Goal: Contribute content: Contribute content

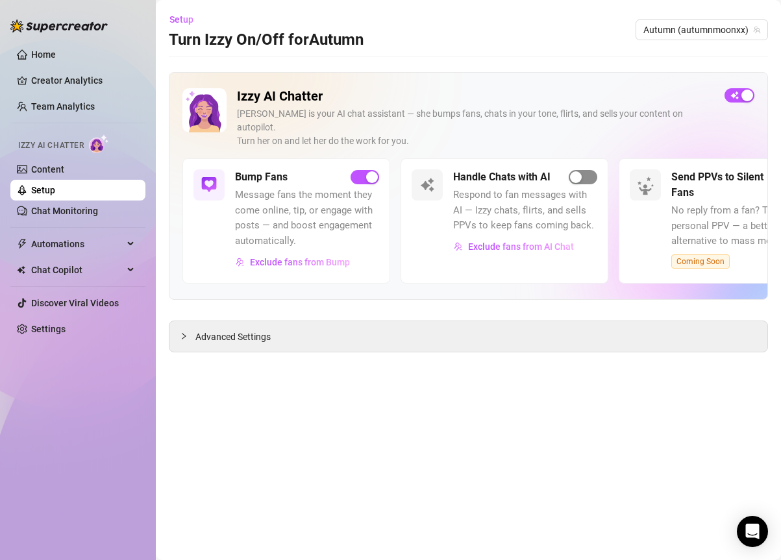
click at [587, 170] on span "button" at bounding box center [583, 177] width 29 height 14
click at [64, 171] on link "Content" at bounding box center [47, 169] width 33 height 10
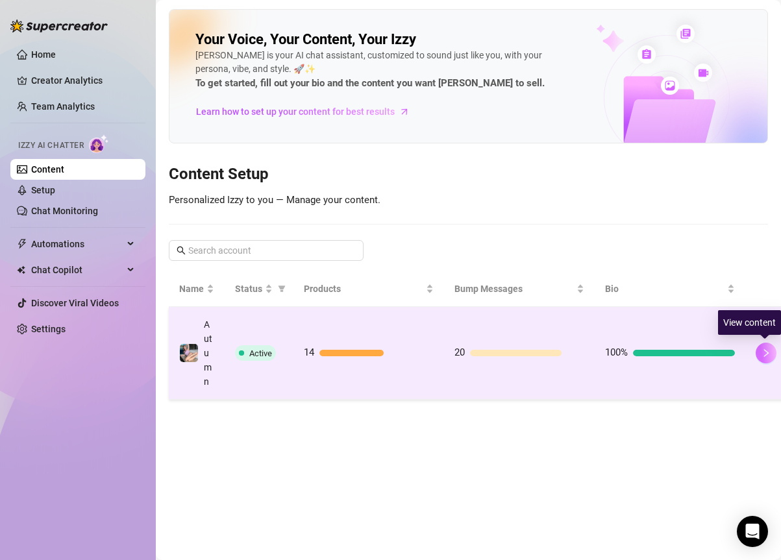
click at [756, 356] on button "button" at bounding box center [766, 353] width 21 height 21
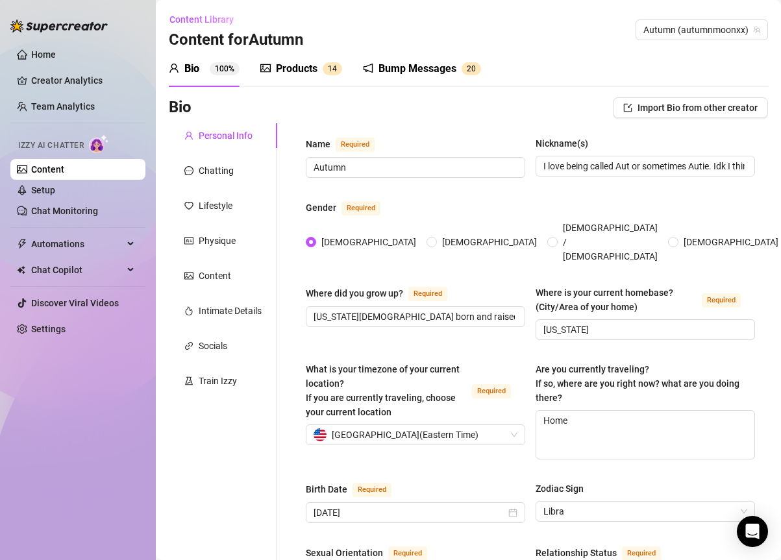
click at [292, 73] on div "Products" at bounding box center [297, 69] width 42 height 16
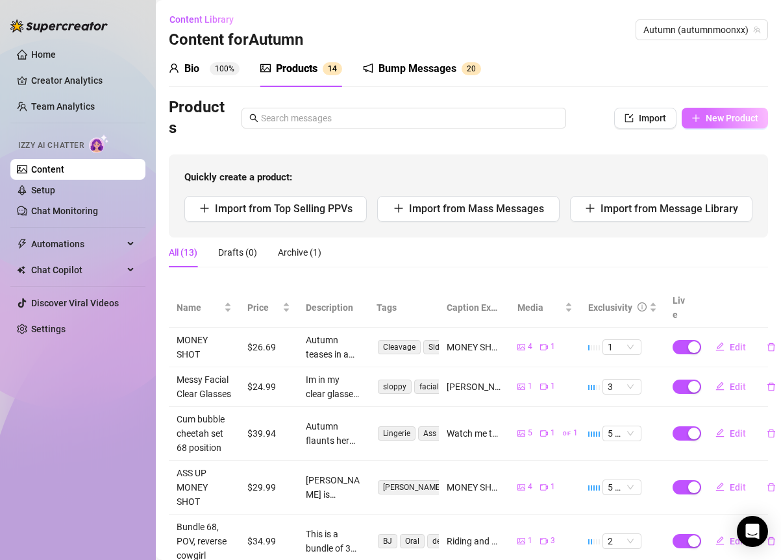
click at [711, 121] on span "New Product" at bounding box center [732, 118] width 53 height 10
type textarea "Type your message here..."
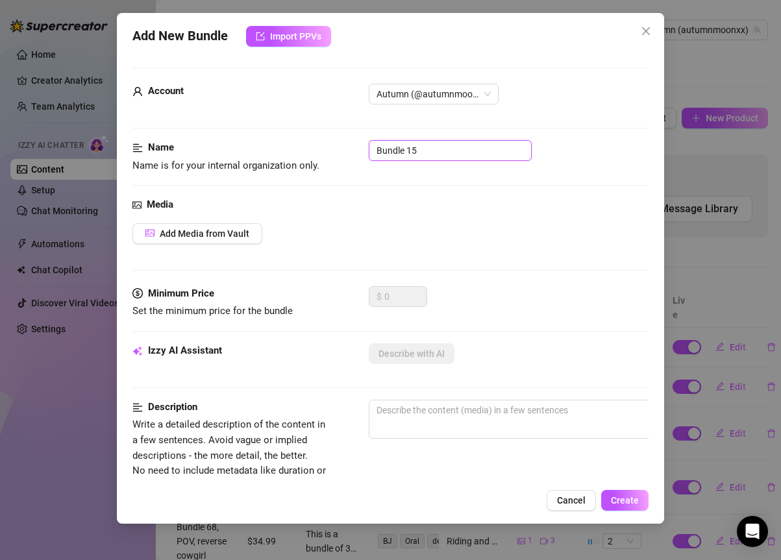
drag, startPoint x: 483, startPoint y: 146, endPoint x: 380, endPoint y: 143, distance: 103.3
click at [380, 143] on input "Bundle 15" at bounding box center [450, 150] width 163 height 21
drag, startPoint x: 443, startPoint y: 151, endPoint x: 365, endPoint y: 138, distance: 79.6
click at [365, 138] on form "Account Autumn (@autumnmoonxx) Name Name is for your internal organization only…" at bounding box center [390, 520] width 516 height 905
type input "Converse XX Hi Facial"
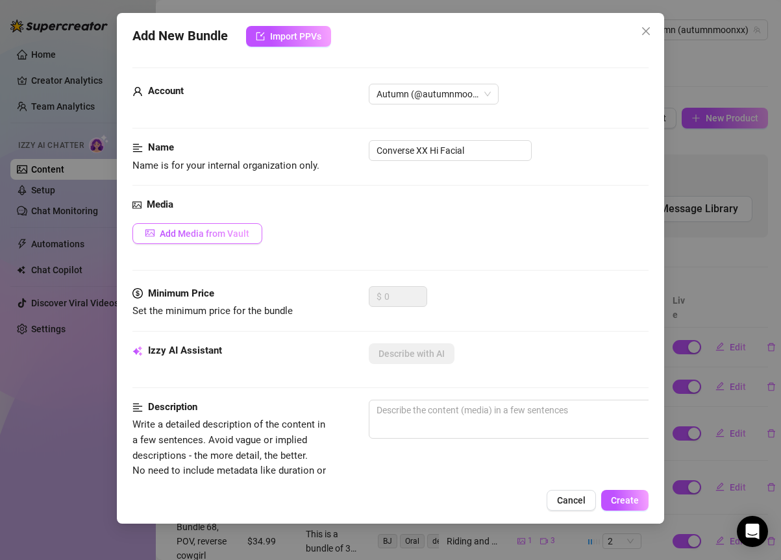
click at [208, 236] on span "Add Media from Vault" at bounding box center [205, 234] width 90 height 10
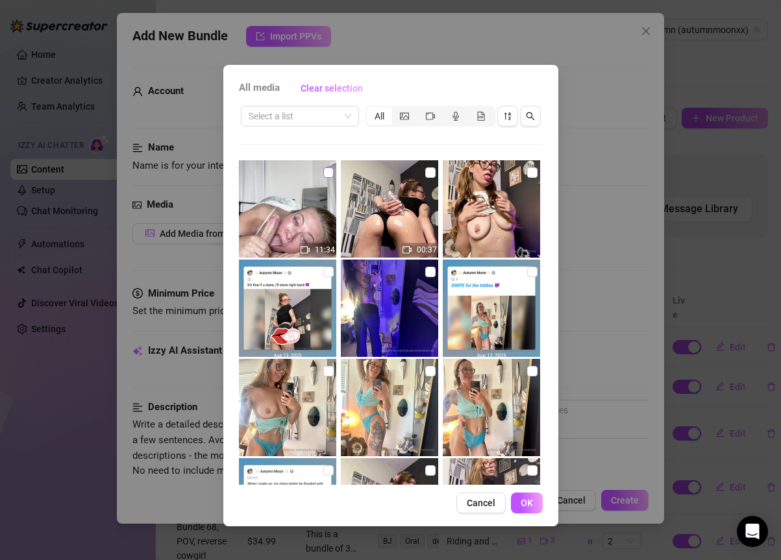
click at [325, 173] on input "checkbox" at bounding box center [328, 173] width 10 height 10
checkbox input "true"
click at [525, 501] on span "OK" at bounding box center [527, 503] width 12 height 10
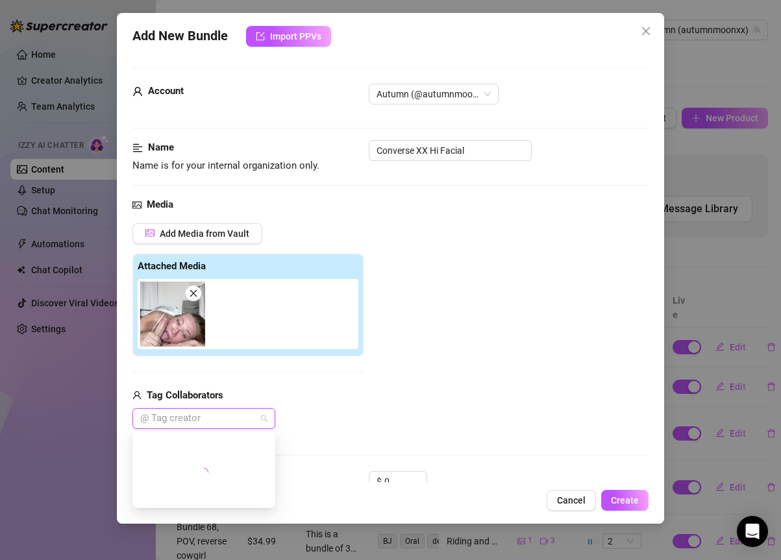
click at [265, 421] on div "@ Tag creator" at bounding box center [203, 418] width 143 height 21
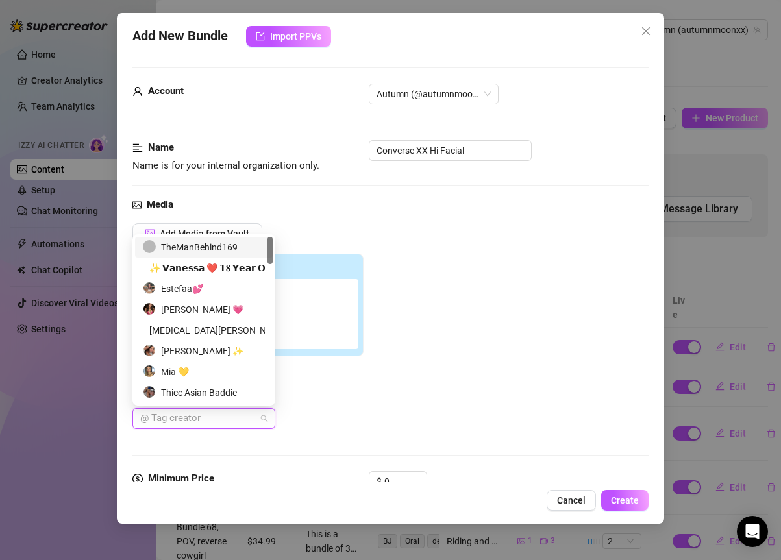
click at [216, 253] on div "TheManBehind169" at bounding box center [204, 247] width 122 height 14
click at [440, 357] on div "Add Media from Vault Attached Media Tag Collaborators TheManBehind169" at bounding box center [390, 326] width 516 height 206
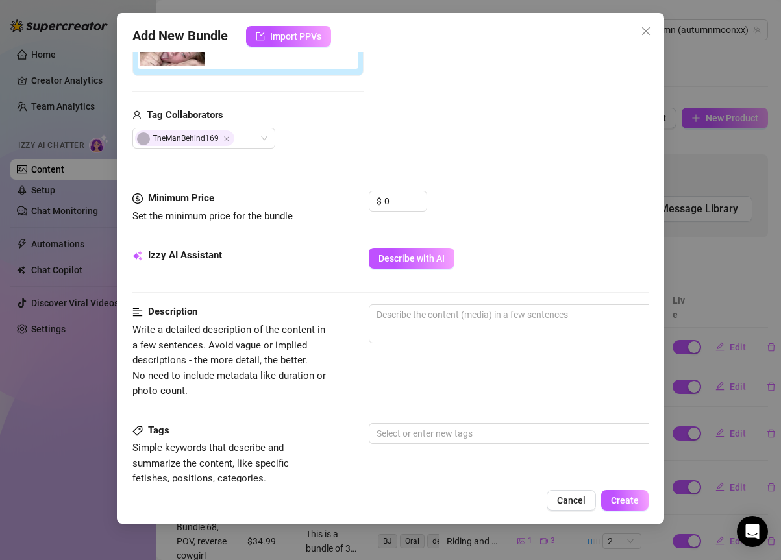
scroll to position [301, 0]
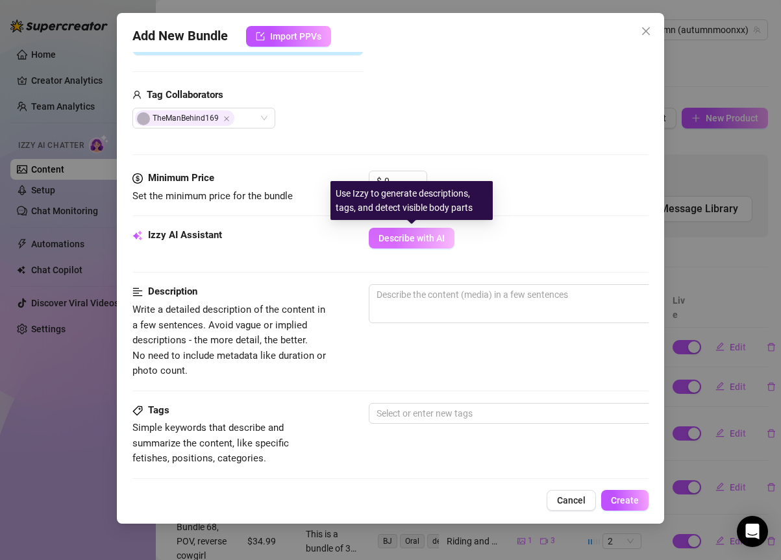
click at [388, 236] on span "Describe with AI" at bounding box center [412, 238] width 66 height 10
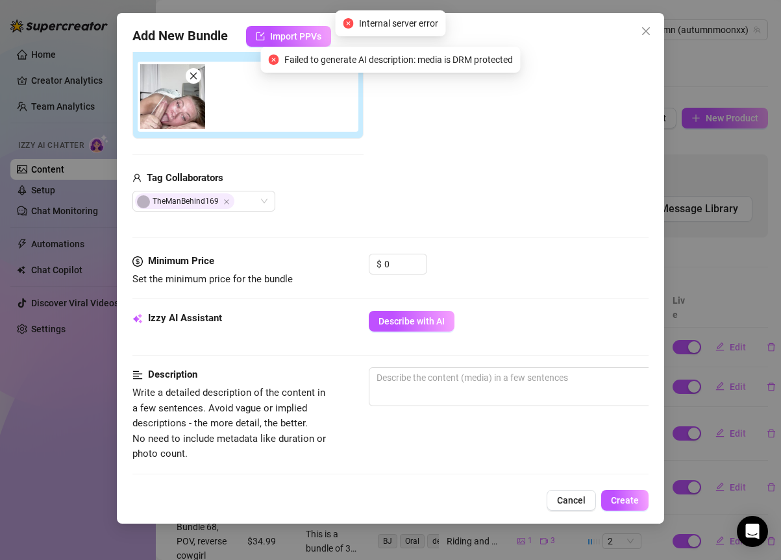
scroll to position [200, 0]
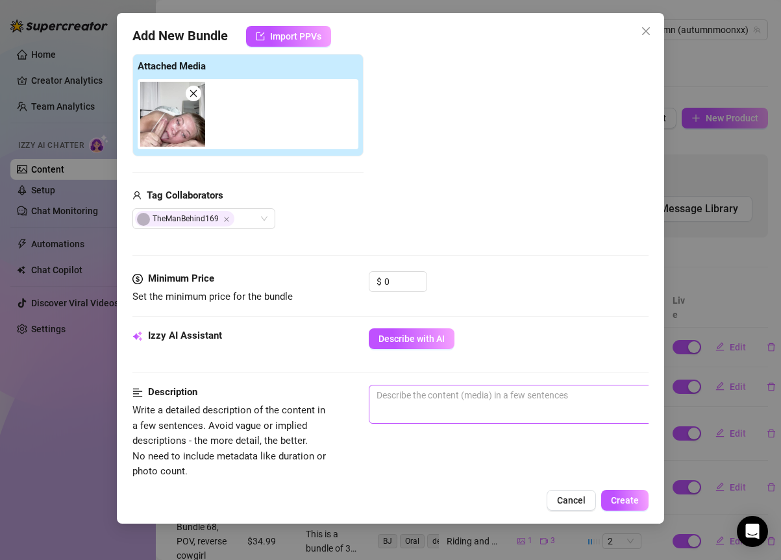
click at [421, 416] on span "0 / 1000" at bounding box center [596, 404] width 455 height 39
click at [476, 401] on textarea at bounding box center [595, 395] width 453 height 19
type textarea "A"
type textarea "Au"
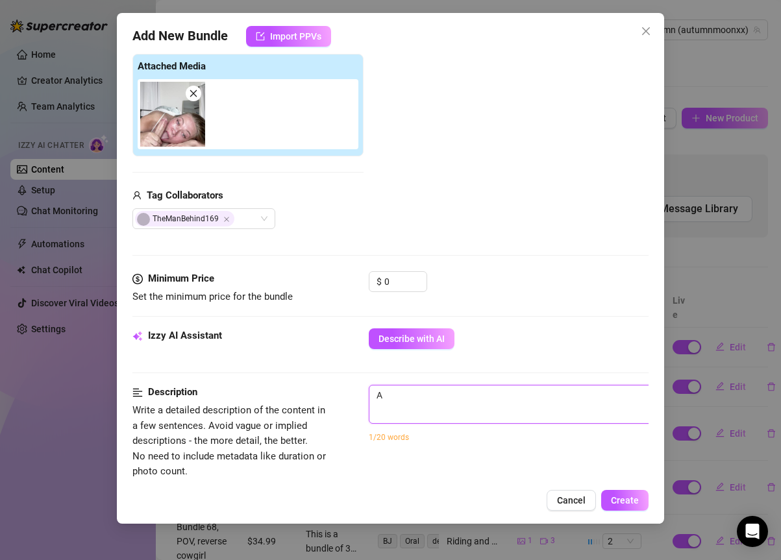
type textarea "Au"
type textarea "Aut"
type textarea "Autu"
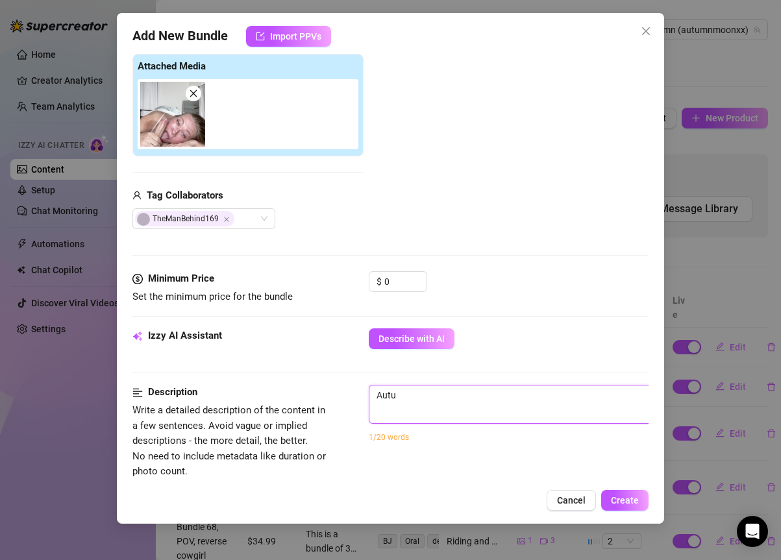
type textarea "Autum"
type textarea "Autumn"
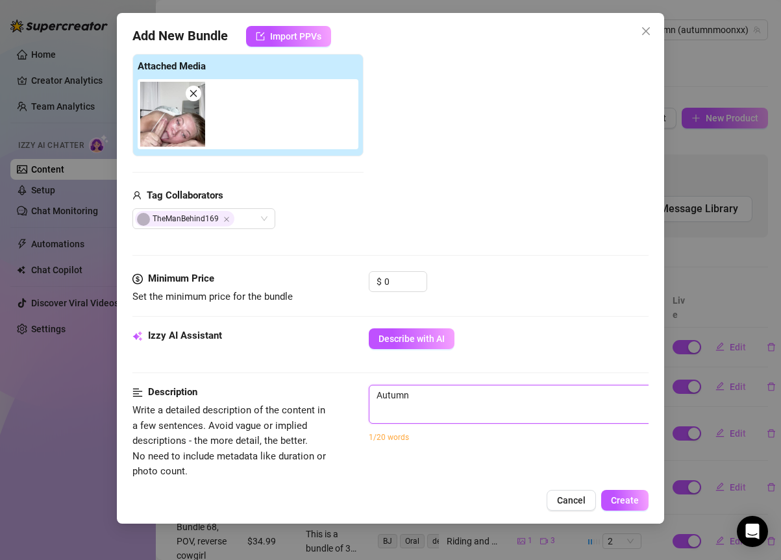
type textarea "Autumn"
type textarea "Autumn i"
type textarea "Autumn is"
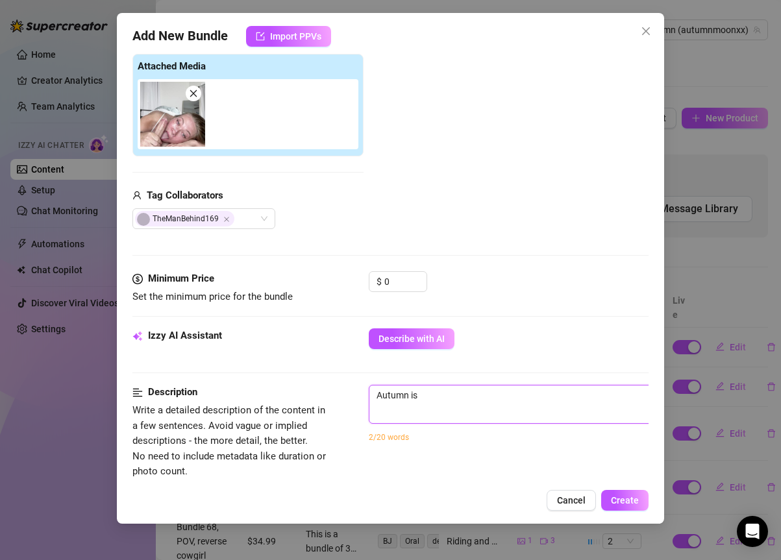
type textarea "Autumn is"
type textarea "Autumn is i"
type textarea "Autumn is in"
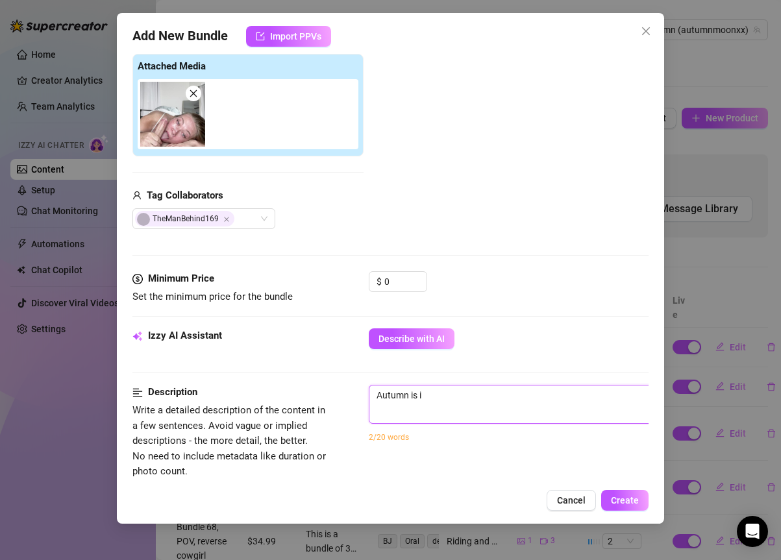
type textarea "Autumn is in"
type textarea "Autumn is in h"
type textarea "Autumn is in he"
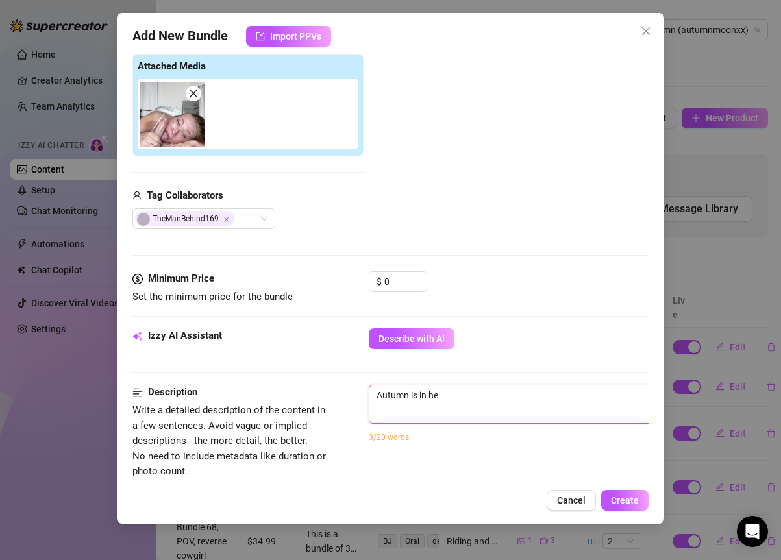
type textarea "Autumn is in her"
type textarea "Autumn is in her X"
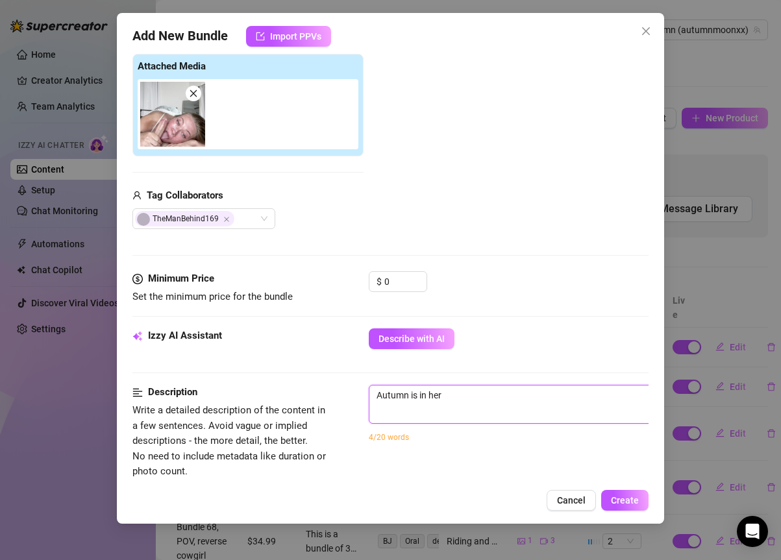
type textarea "Autumn is in her X"
type textarea "Autumn is in her XX"
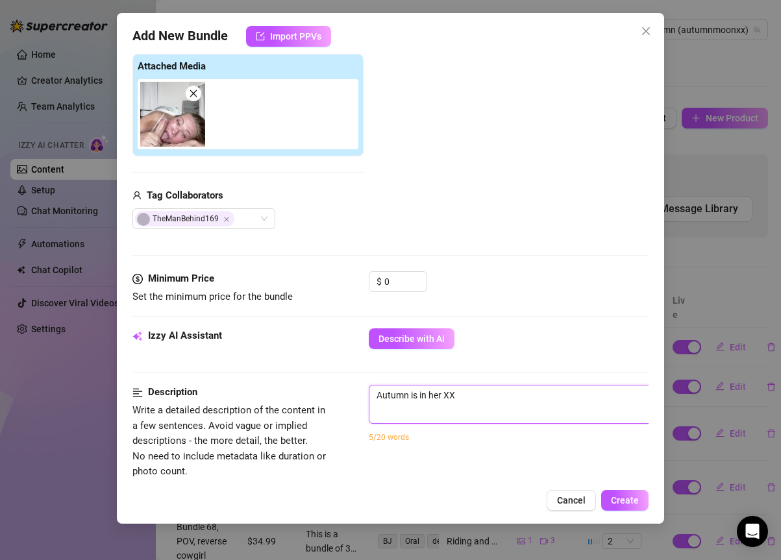
type textarea "Autumn is in her XX H"
type textarea "Autumn is in her XX Hi"
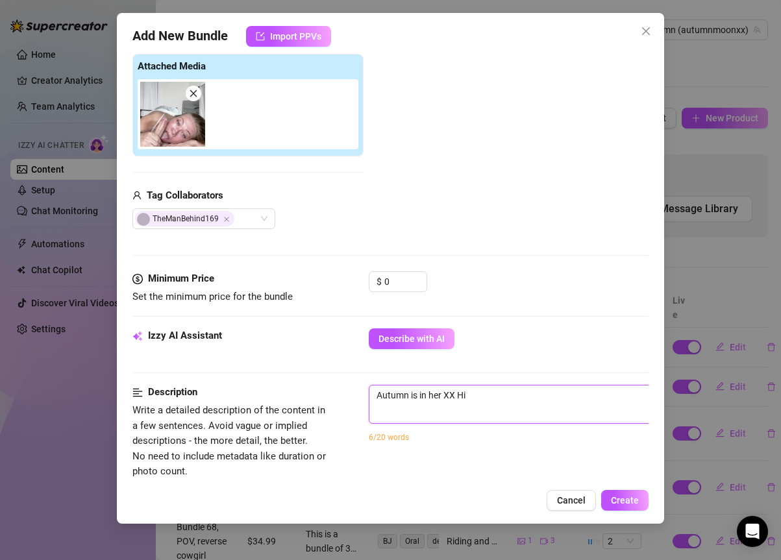
type textarea "Autumn is in her XX Hi"
type textarea "Autumn is in her XX Hi C"
type textarea "Autumn is in her XX Hi Co"
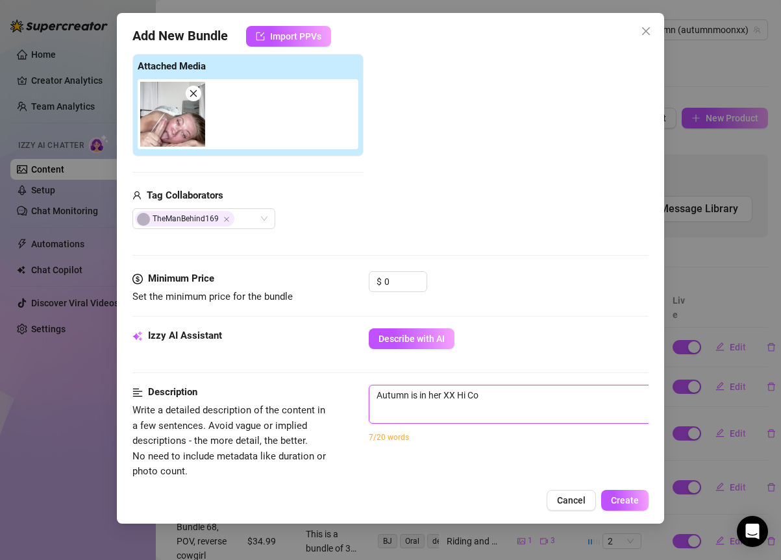
type textarea "Autumn is in her XX Hi Con"
type textarea "Autumn is in her XX Hi Conv"
type textarea "Autumn is in her XX Hi Conve"
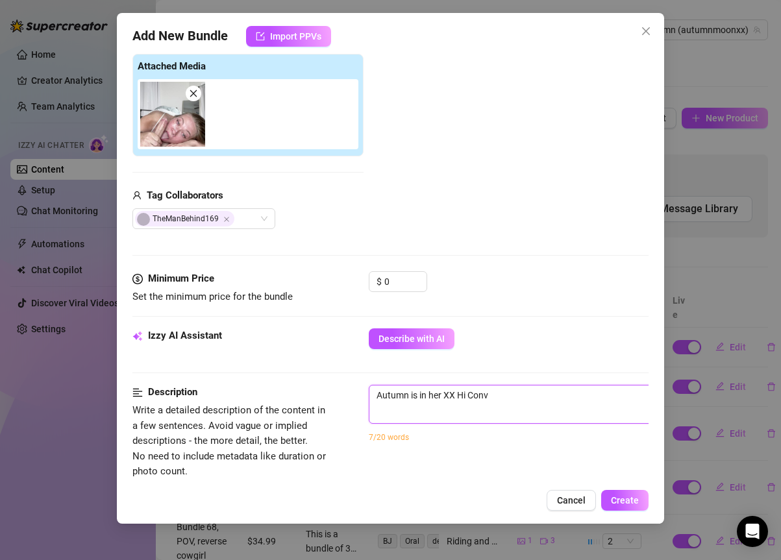
type textarea "Autumn is in her XX Hi Conve"
type textarea "Autumn is in her XX Hi Conver"
type textarea "Autumn is in her XX Hi Convers"
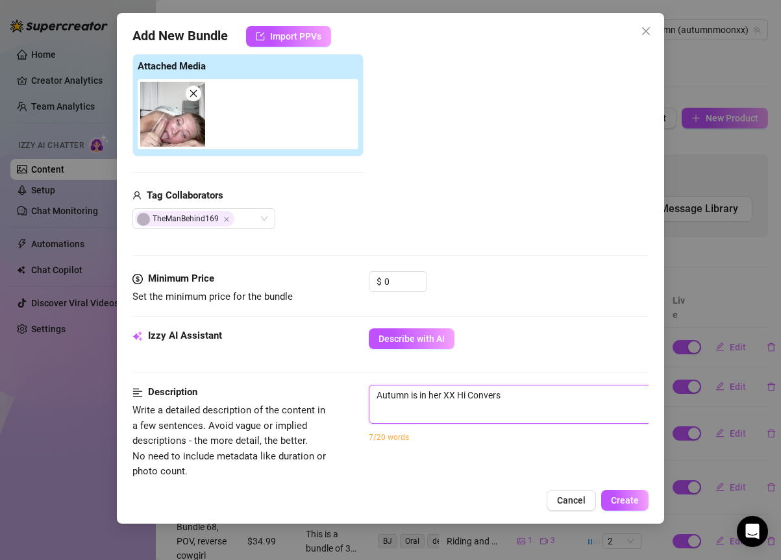
type textarea "Autumn is in her XX Hi Converse"
type textarea "Autumn is in her XX Hi Converse a"
type textarea "Autumn is in her XX Hi Converse an"
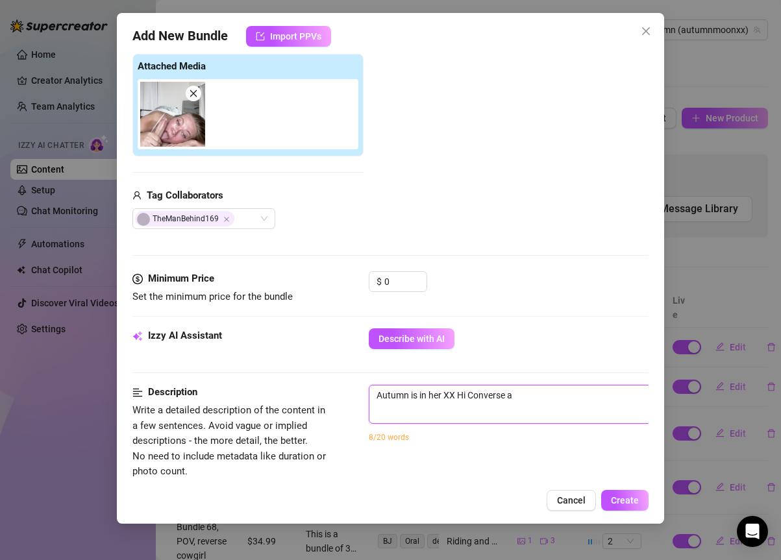
type textarea "Autumn is in her XX Hi Converse an"
type textarea "Autumn is in her XX Hi Converse and"
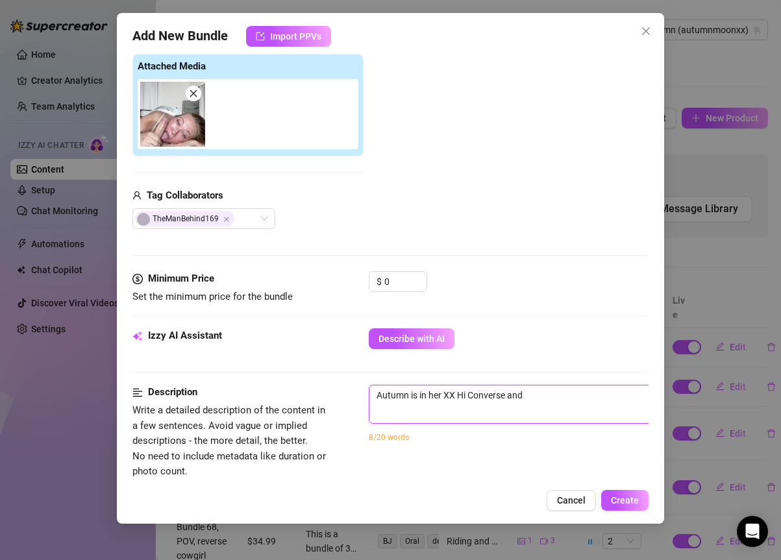
type textarea "Autumn is in her XX Hi Converse and b"
type textarea "Autumn is in her XX Hi Converse and bl"
type textarea "Autumn is in her XX Hi Converse and bla"
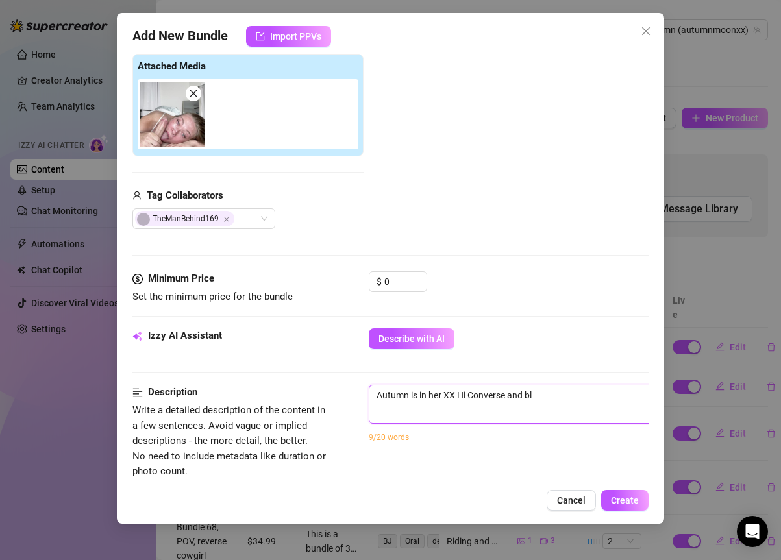
type textarea "Autumn is in her XX Hi Converse and bla"
type textarea "Autumn is in her XX Hi Converse and blac"
type textarea "Autumn is in her XX Hi Converse and black"
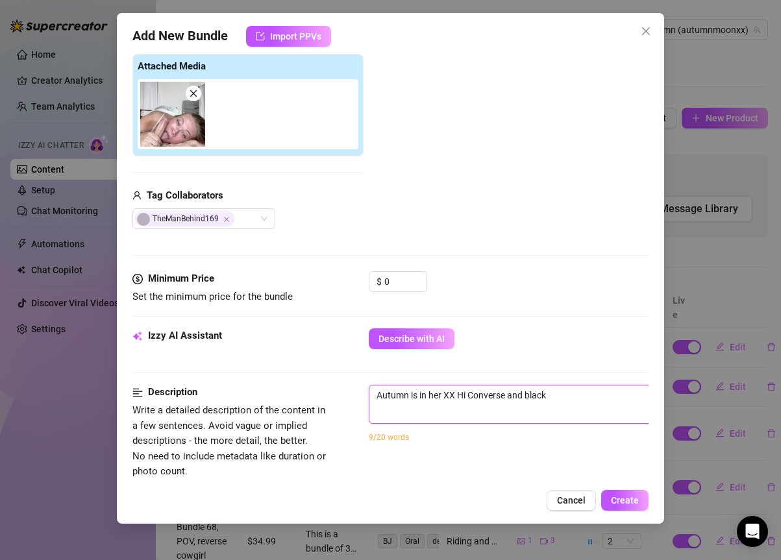
type textarea "Autumn is in her XX Hi Converse and black"
type textarea "Autumn is in her XX Hi Converse and black t"
type textarea "Autumn is in her XX Hi Converse and black th"
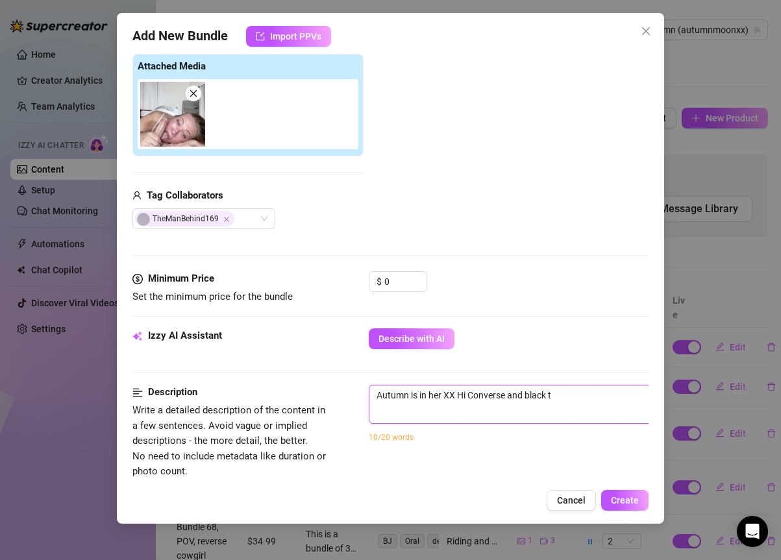
type textarea "Autumn is in her XX Hi Converse and black th"
type textarea "Autumn is in her XX Hi Converse and black thi"
type textarea "Autumn is in her XX Hi Converse and black thig"
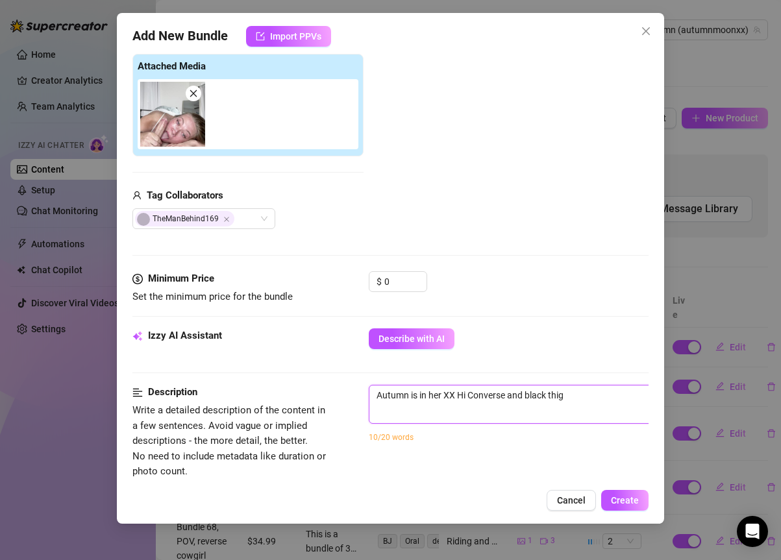
type textarea "Autumn is in her XX Hi Converse and black thigh"
type textarea "Autumn is in her XX Hi Converse and black thigh h"
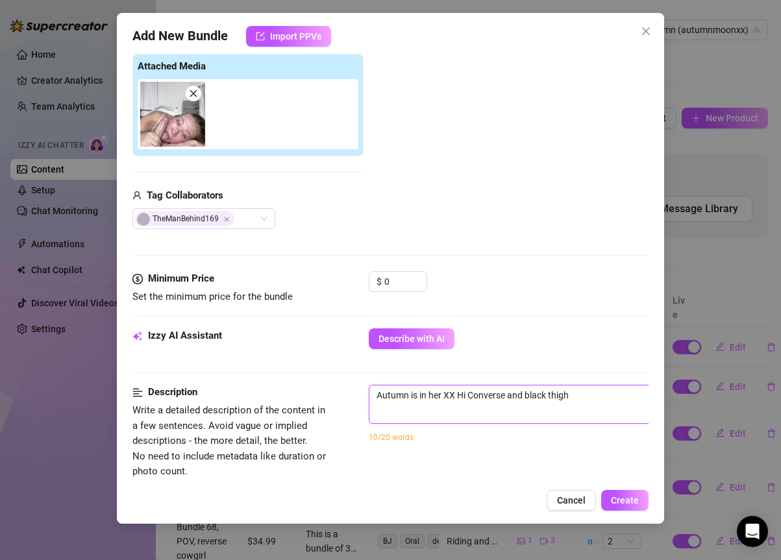
type textarea "Autumn is in her XX Hi Converse and black thigh h"
type textarea "Autumn is in her XX Hi Converse and black thigh hi"
type textarea "Autumn is in her XX Hi Converse and black thigh hig"
type textarea "Autumn is in her XX Hi Converse and black thigh high"
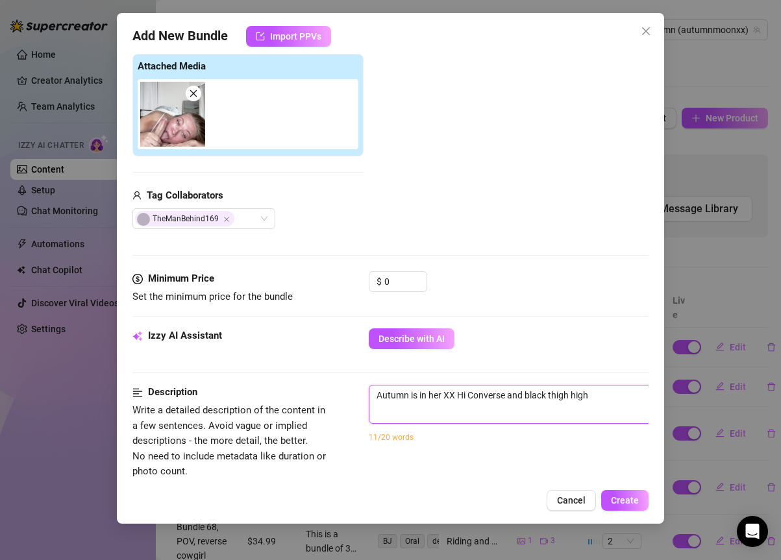
type textarea "Autumn is in her XX Hi Converse and black thigh highs"
type textarea "Autumn is in her XX Hi Converse and black thigh highs."
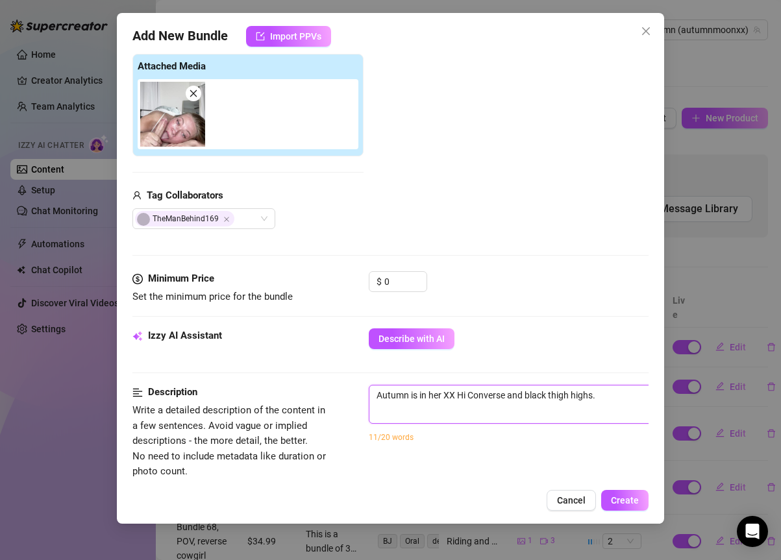
type textarea "Autumn is in her XX Hi Converse and black thigh highs."
type textarea "Autumn is in her XX Hi Converse and black thigh highs"
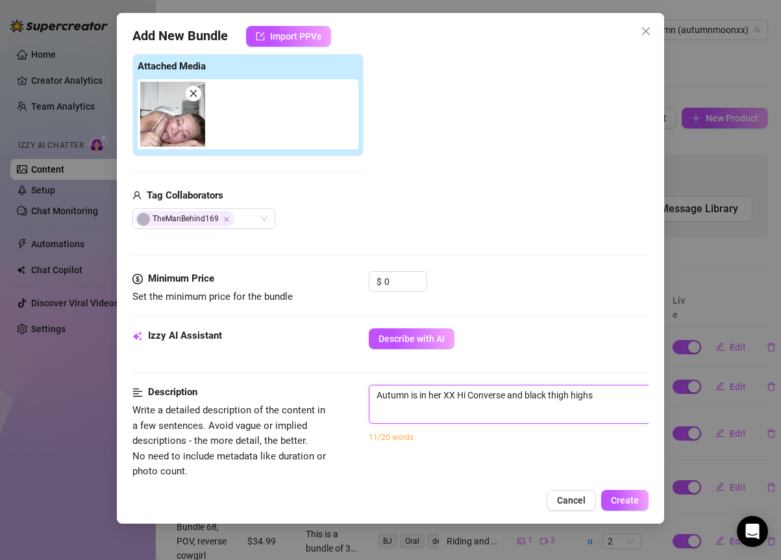
type textarea "Autumn is in her XX Hi Converse and black thigh highs"
type textarea "Autumn is in her XX Hi Converse and black thigh highs w"
type textarea "Autumn is in her XX Hi Converse and black thigh highs wi"
type textarea "Autumn is in her XX Hi Converse and black thigh highs wit"
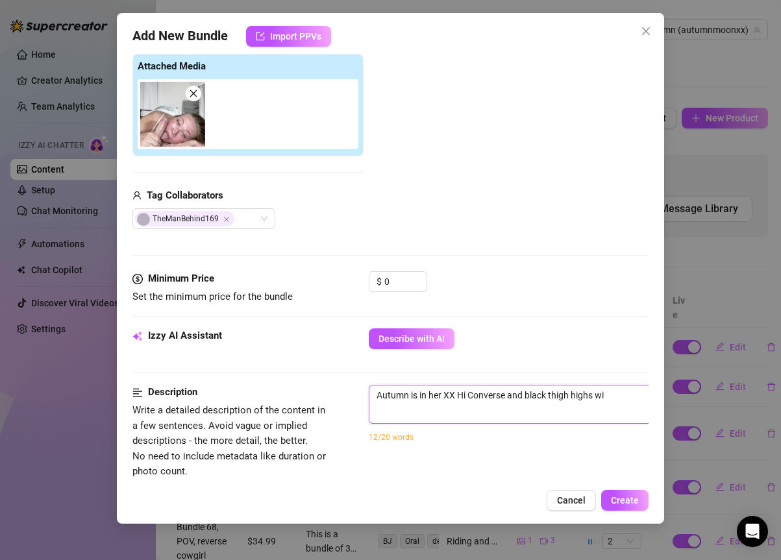
type textarea "Autumn is in her XX Hi Converse and black thigh highs wit"
type textarea "Autumn is in her XX Hi Converse and black thigh highs with"
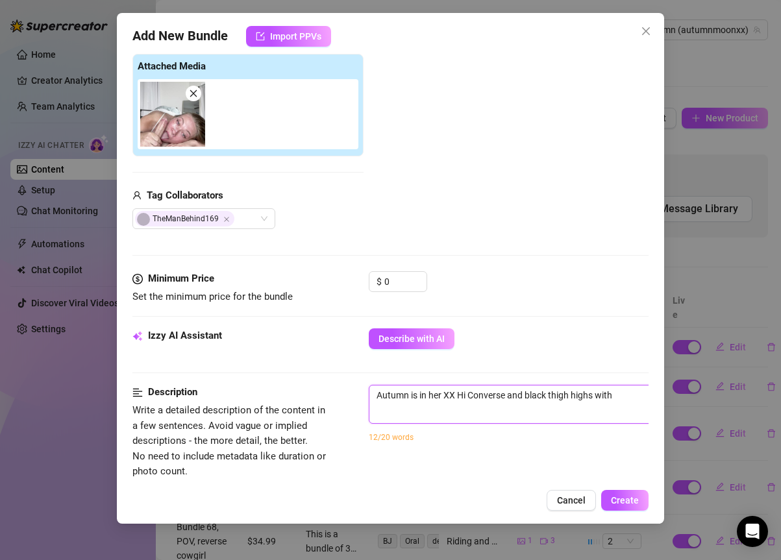
type textarea "Autumn is in her XX Hi Converse and black thigh highs with a"
type textarea "Autumn is in her XX Hi Converse and black thigh highs with a g"
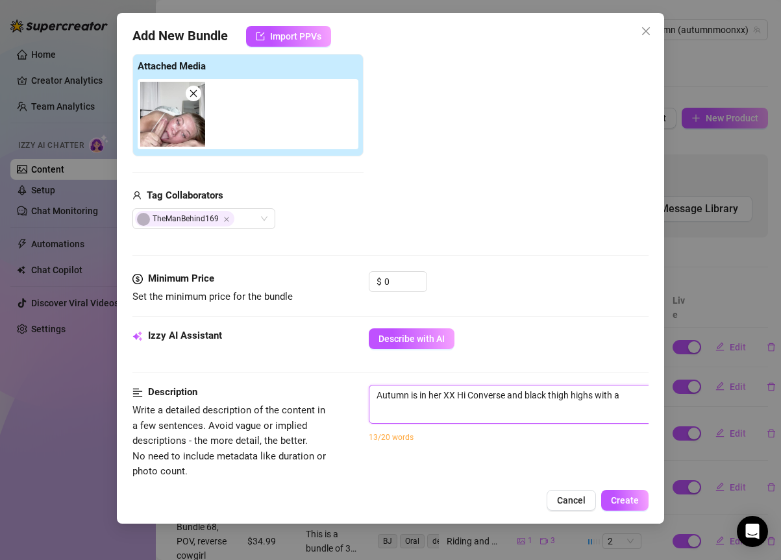
type textarea "Autumn is in her XX Hi Converse and black thigh highs with a g"
type textarea "Autumn is in her XX Hi Converse and black thigh highs with a"
type textarea "Autumn is in her XX Hi Converse and black thigh highs with a l"
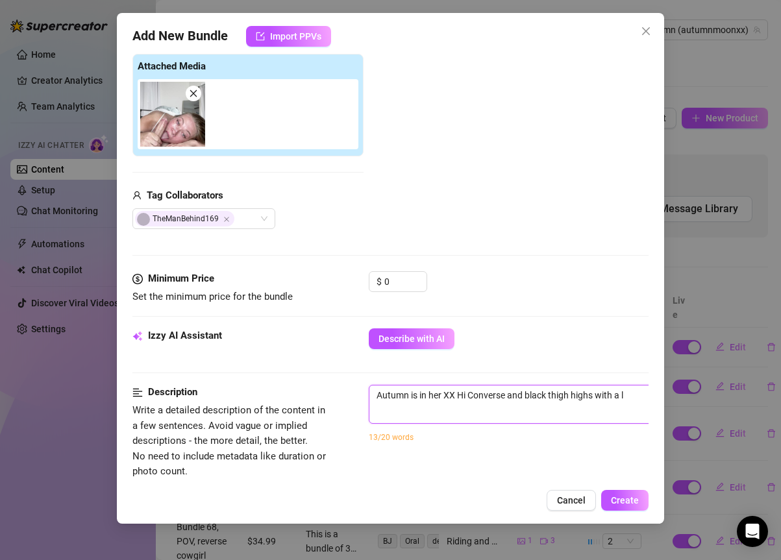
type textarea "Autumn is in her XX Hi Converse and black thigh highs with a li"
type textarea "Autumn is in her XX Hi Converse and black thigh highs with a lit"
type textarea "Autumn is in her XX Hi Converse and black thigh highs with a litt"
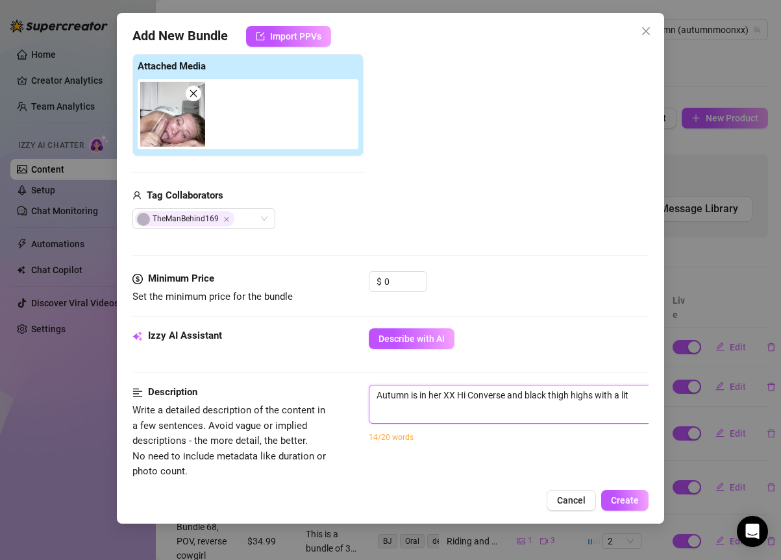
type textarea "Autumn is in her XX Hi Converse and black thigh highs with a litt"
type textarea "Autumn is in her XX Hi Converse and black thigh highs with a littl"
type textarea "Autumn is in her XX Hi Converse and black thigh highs with a little"
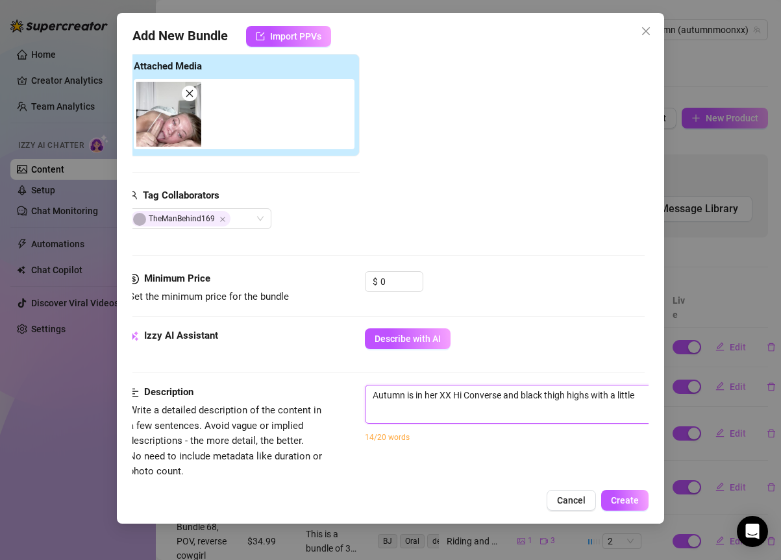
type textarea "Autumn is in her XX Hi Converse and black thigh highs with a little"
type textarea "Autumn is in her XX Hi Converse and black thigh highs with a little t"
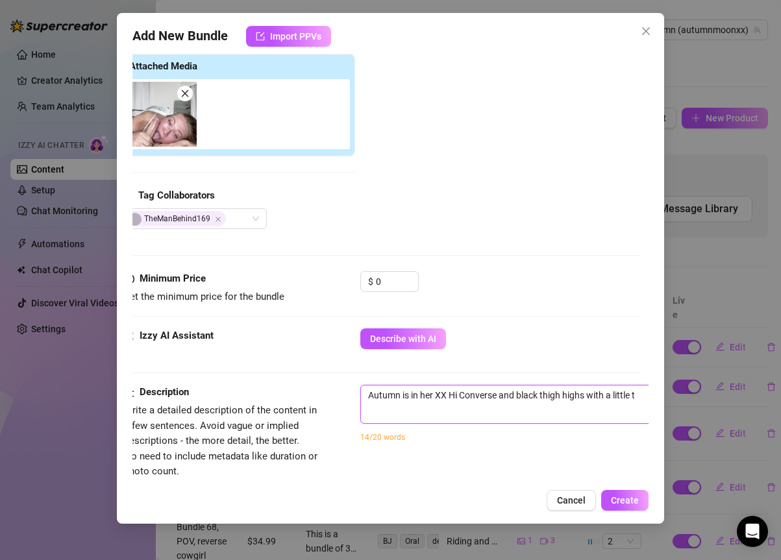
type textarea "Autumn is in her XX Hi Converse and black thigh highs with a little th"
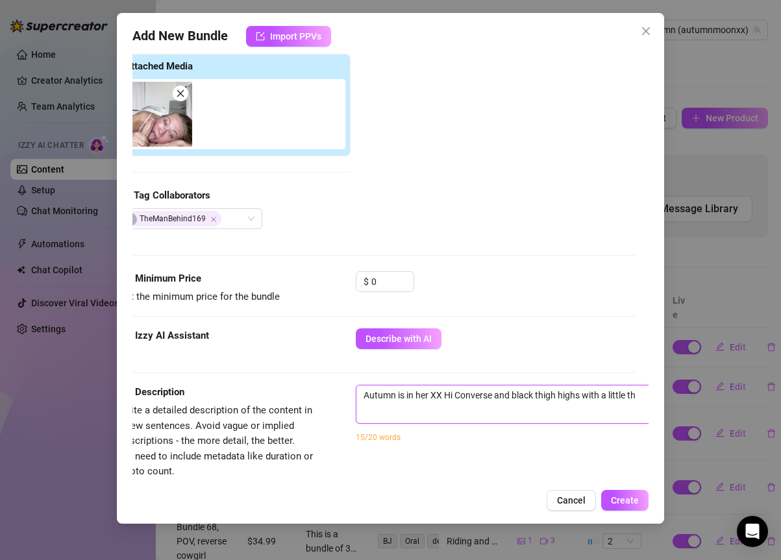
type textarea "Autumn is in her XX Hi Converse and black thigh highs with a little thi"
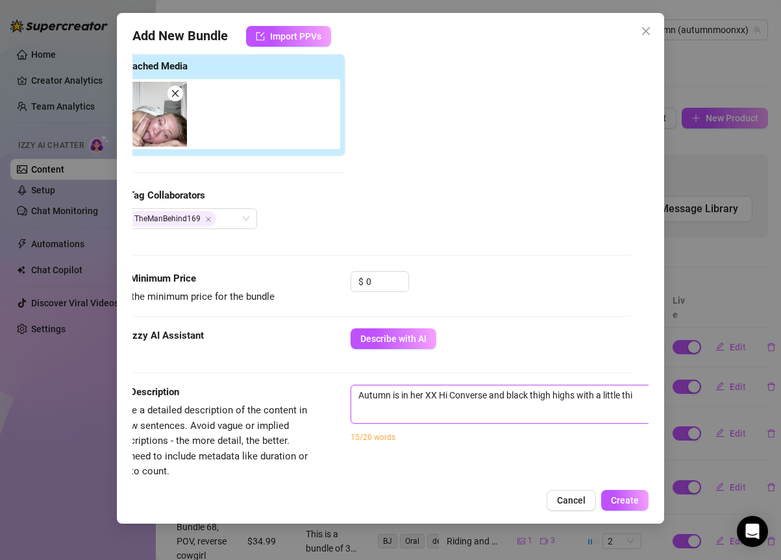
type textarea "Autumn is in her XX Hi Converse and black thigh highs with a little thig"
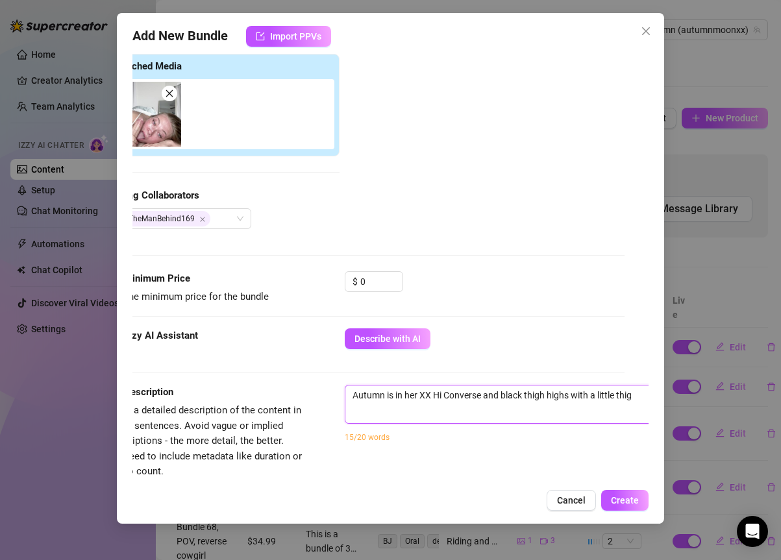
type textarea "Autumn is in her XX Hi Converse and black thigh highs with a little thigh"
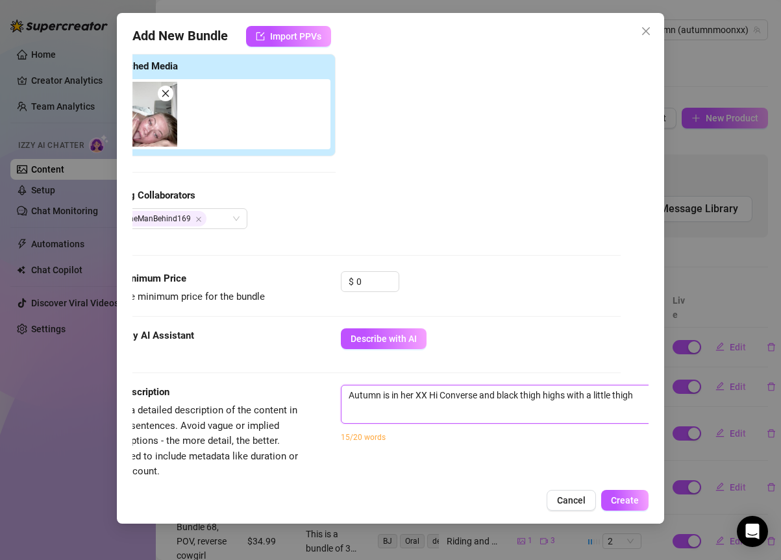
type textarea "Autumn is in her XX Hi Converse and black thigh highs with a little thigh b"
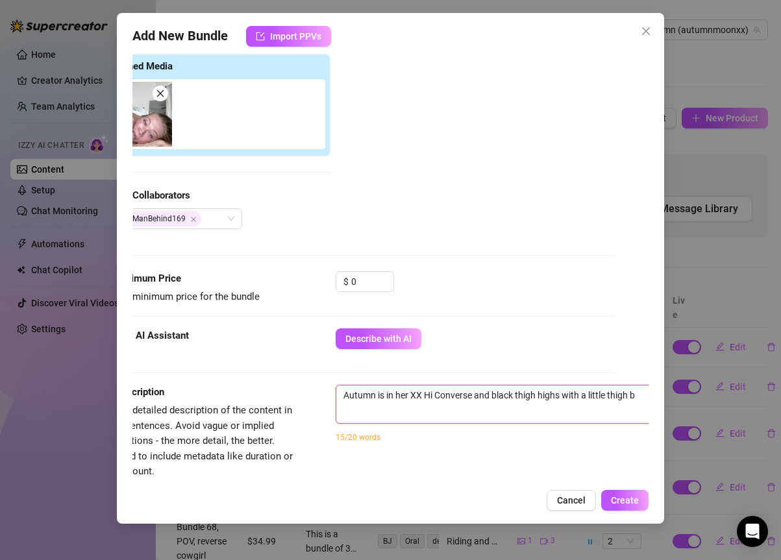
type textarea "Autumn is in her XX Hi Converse and black thigh highs with a little thigh be"
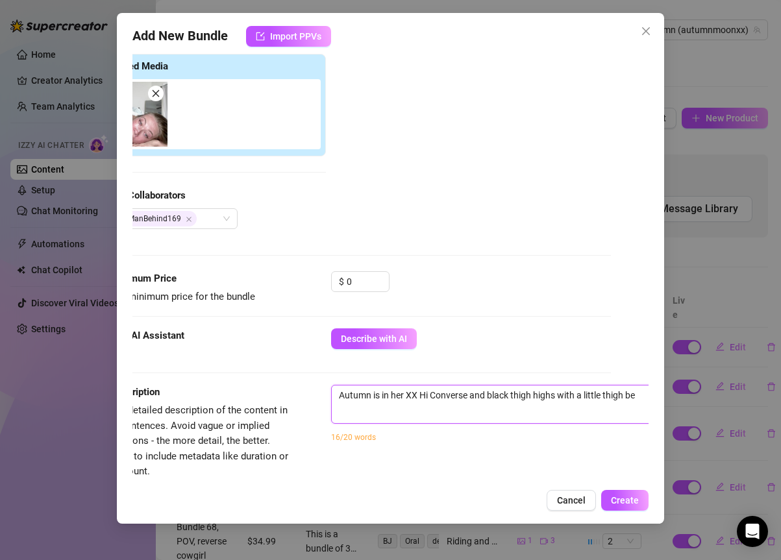
type textarea "Autumn is in her XX Hi Converse and black thigh highs with a little thigh bel"
type textarea "Autumn is in her XX Hi Converse and black thigh highs with a little thigh belt"
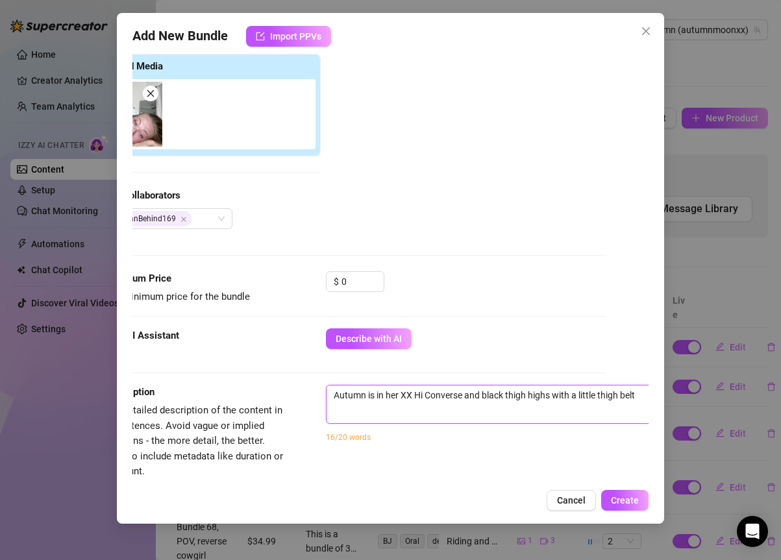
type textarea "Autumn is in her XX Hi Converse and black thigh highs with a little thigh belt."
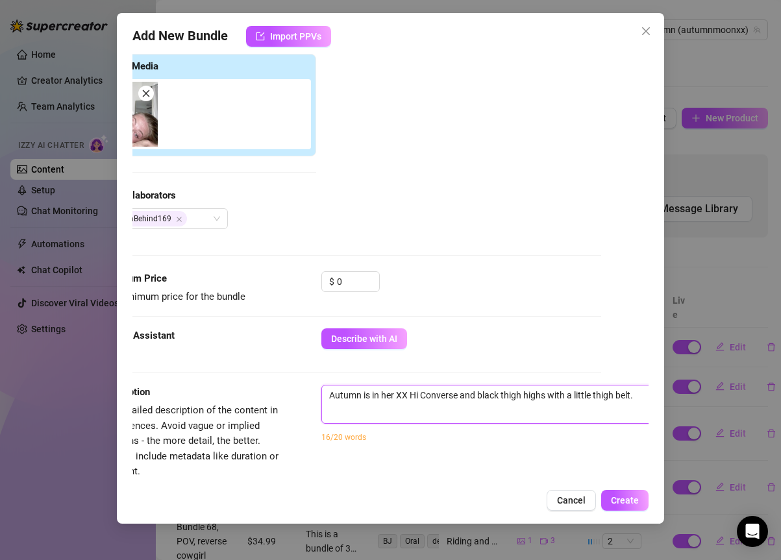
type textarea "Autumn is in her XX Hi Converse and black thigh highs with a little thigh belt.…"
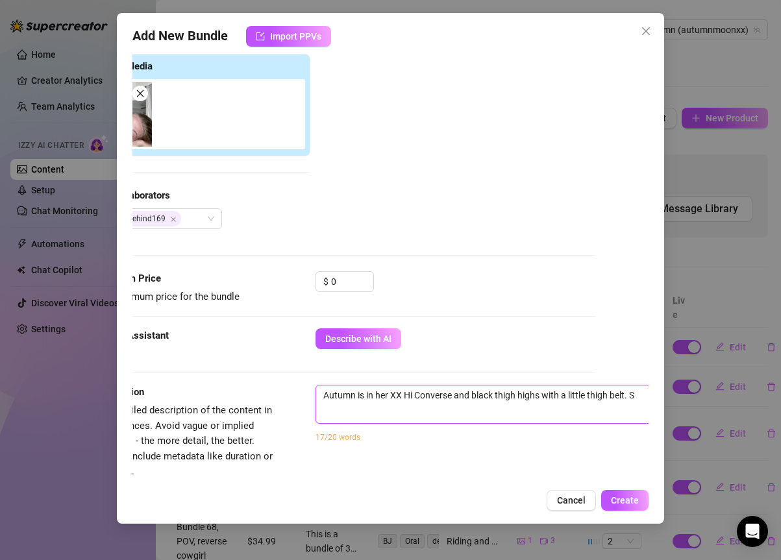
type textarea "Autumn is in her XX Hi Converse and black thigh highs with a little thigh belt.…"
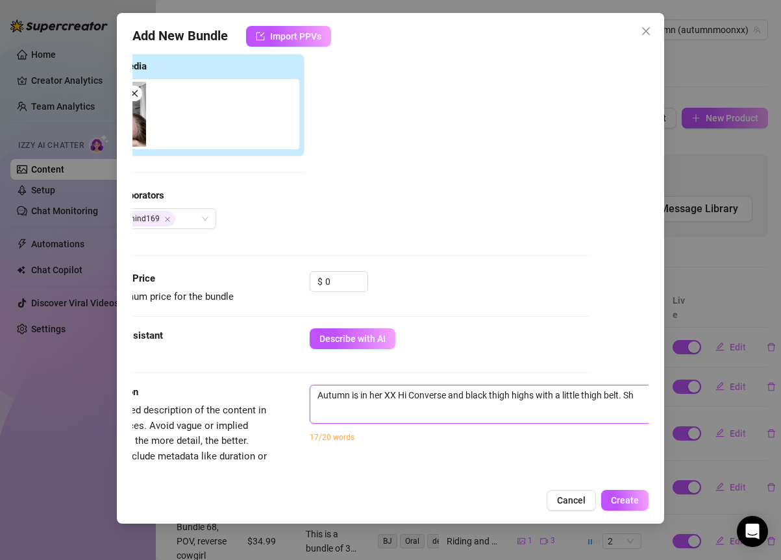
type textarea "Autumn is in her XX Hi Converse and black thigh highs with a little thigh belt.…"
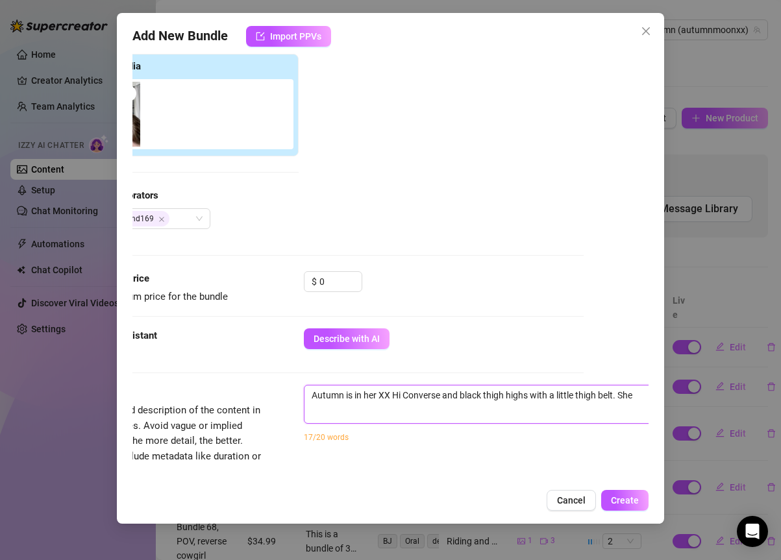
type textarea "Autumn is in her XX Hi Converse and black thigh highs with a little thigh belt.…"
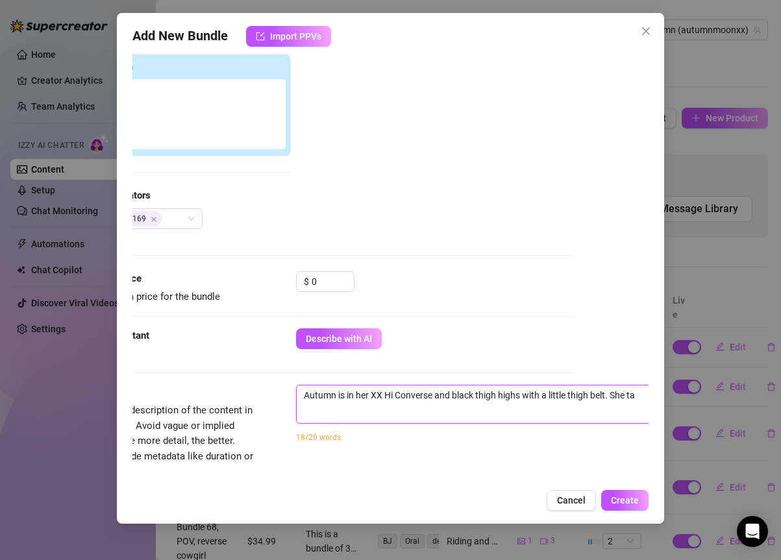
type textarea "Autumn is in her XX Hi Converse and black thigh highs with a little thigh belt.…"
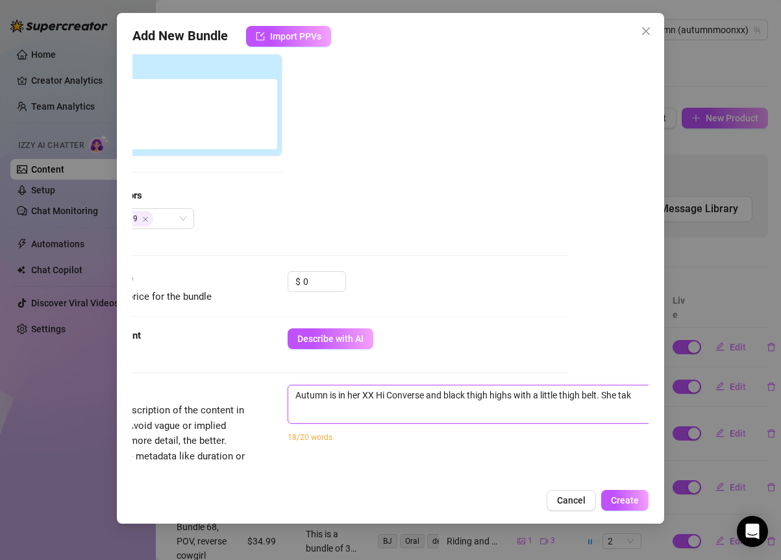
type textarea "Autumn is in her XX Hi Converse and black thigh highs with a little thigh belt.…"
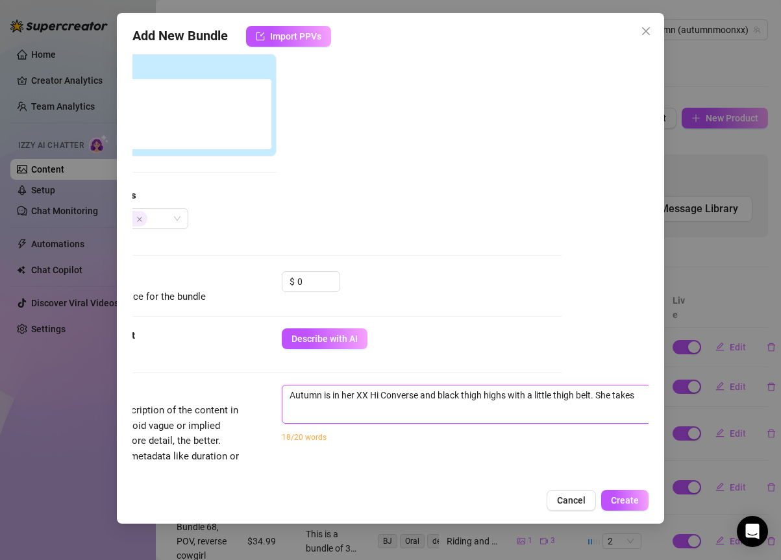
type textarea "Autumn is in her XX Hi Converse and black thigh highs with a little thigh belt.…"
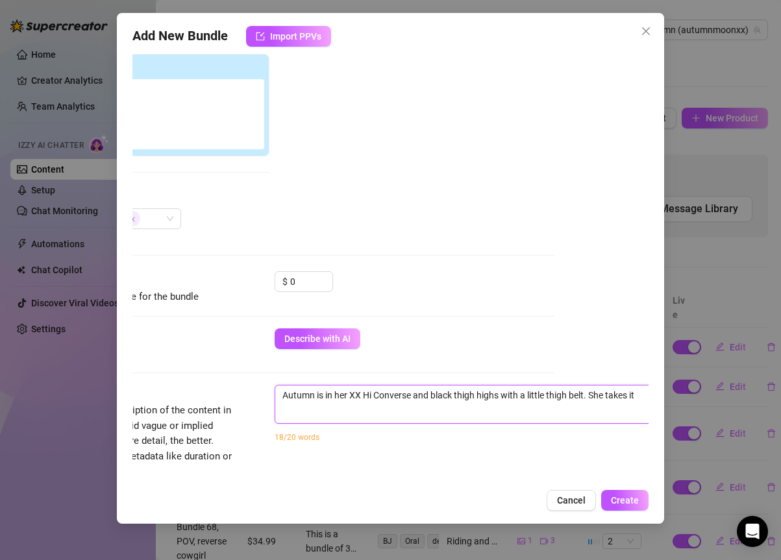
type textarea "Autumn is in her XX Hi Converse and black thigh highs with a little thigh belt.…"
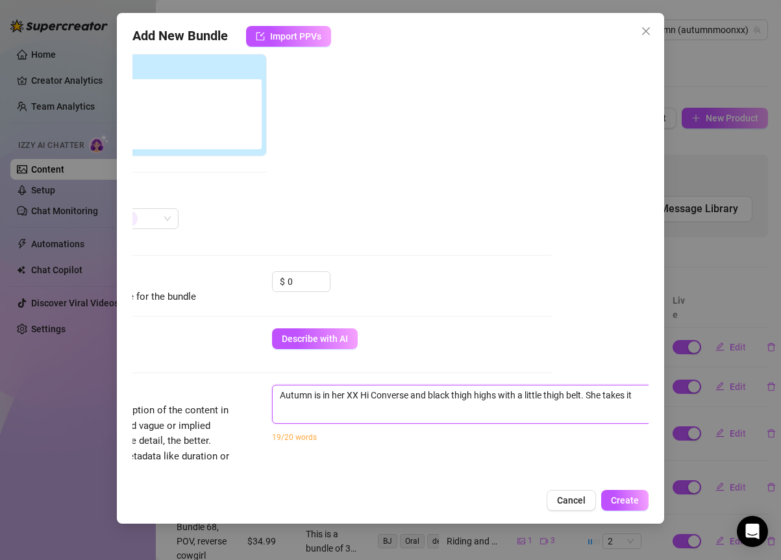
type textarea "Autumn is in her XX Hi Converse and black thigh highs with a little thigh belt.…"
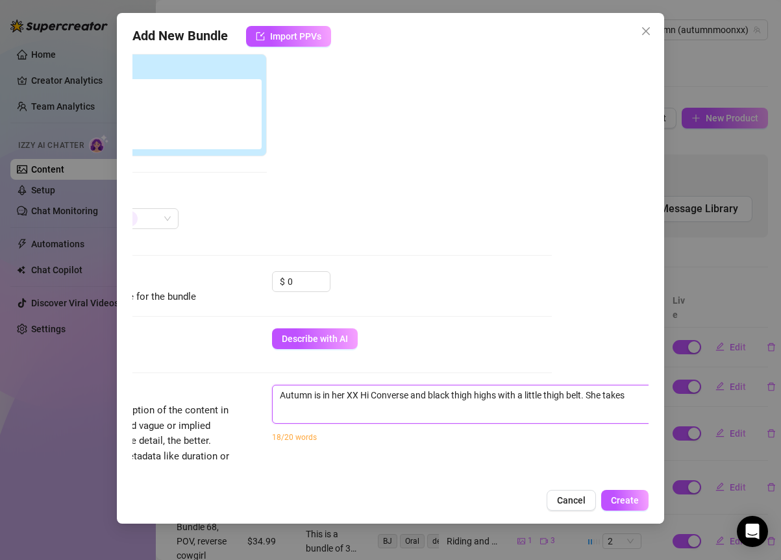
type textarea "Autumn is in her XX Hi Converse and black thigh highs with a little thigh belt.…"
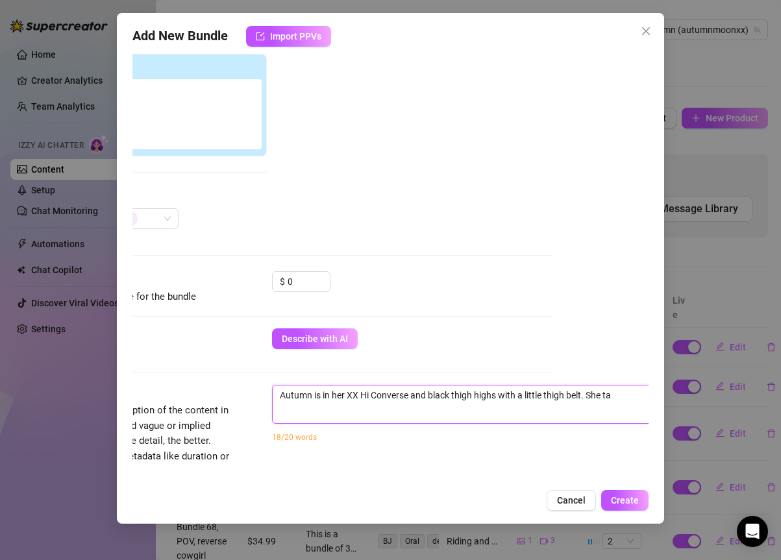
type textarea "Autumn is in her XX Hi Converse and black thigh highs with a little thigh belt.…"
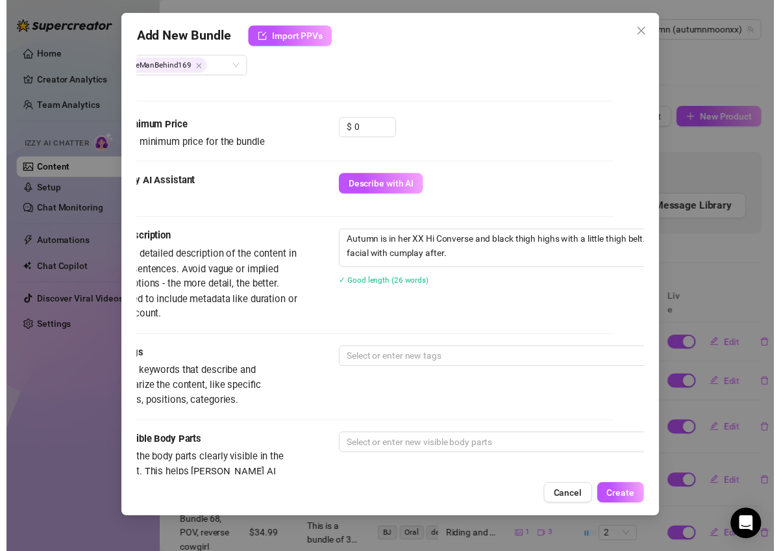
scroll to position [353, 0]
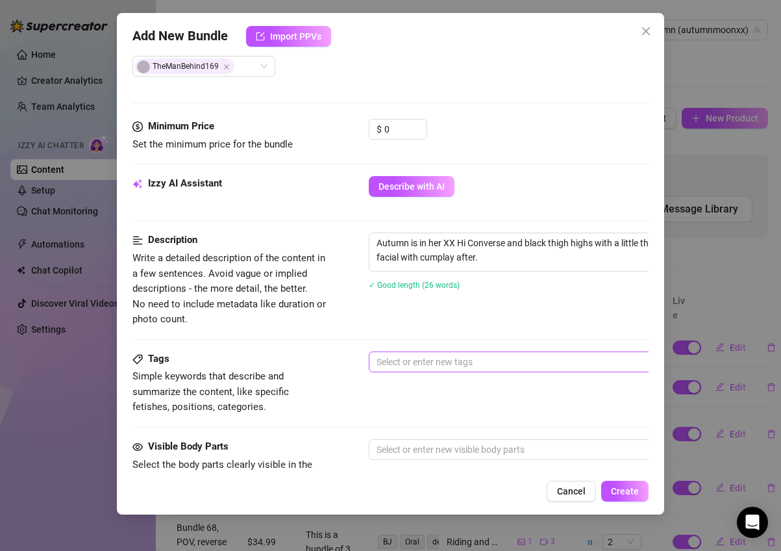
click at [451, 358] on div at bounding box center [589, 362] width 436 height 18
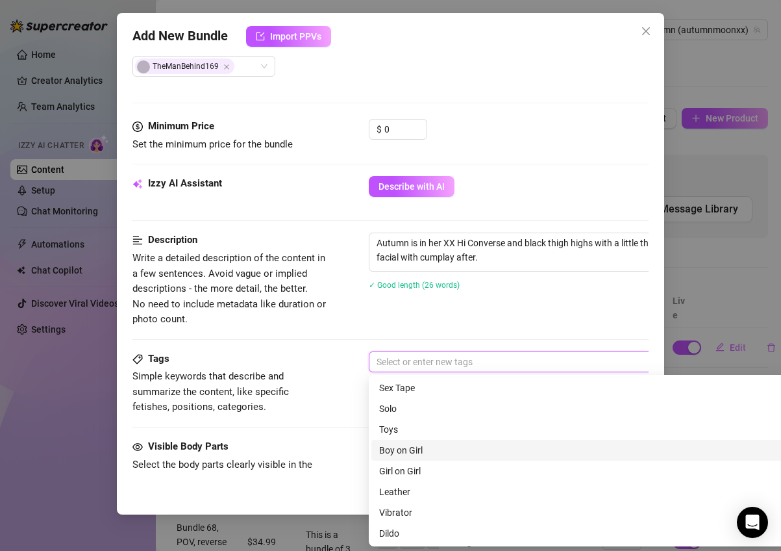
click at [420, 448] on div "Boy on Girl" at bounding box center [596, 450] width 434 height 14
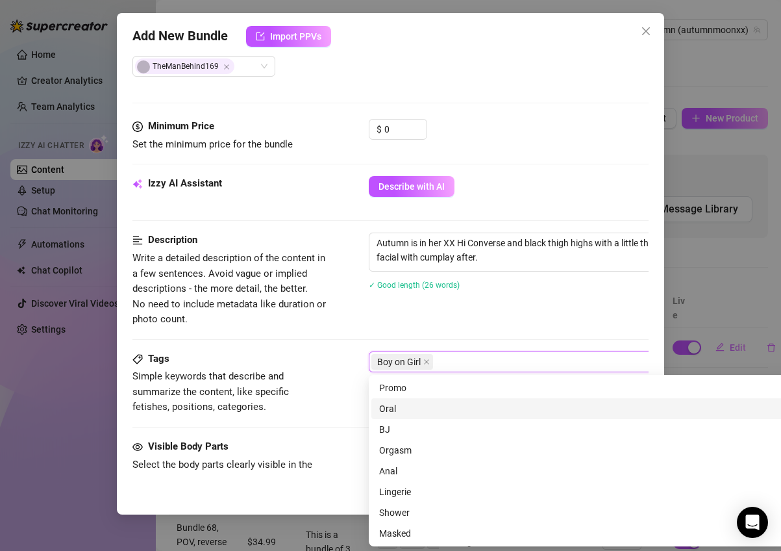
click at [399, 408] on div "Oral" at bounding box center [596, 408] width 434 height 14
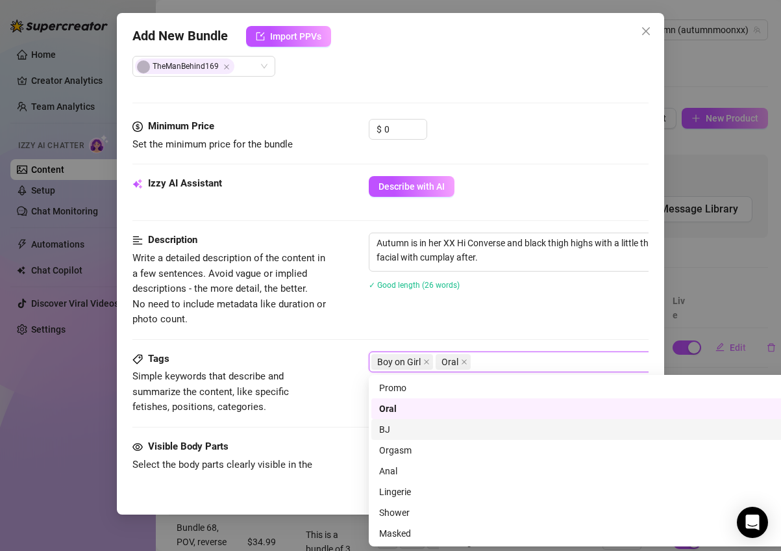
click at [397, 426] on div "BJ" at bounding box center [596, 429] width 434 height 14
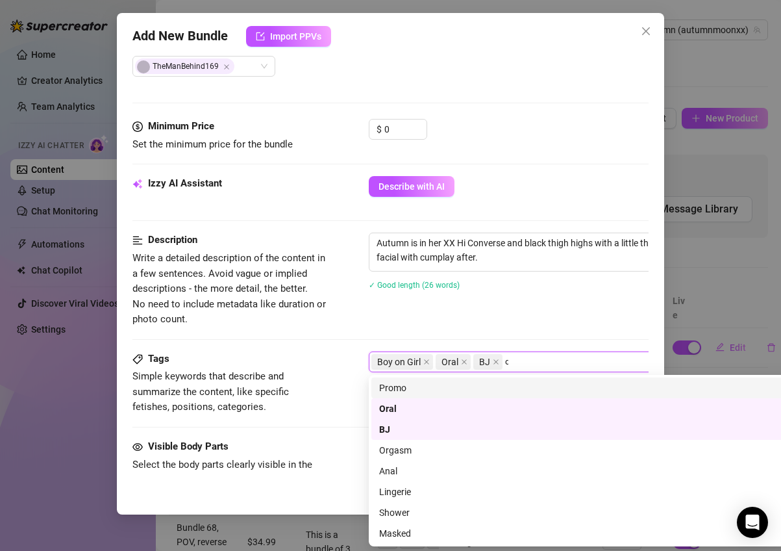
scroll to position [0, 0]
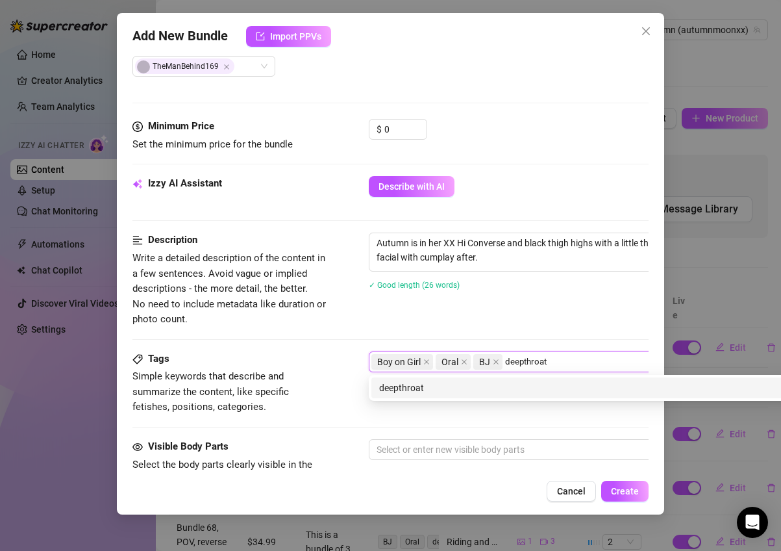
click at [495, 386] on div "deepthroat" at bounding box center [596, 387] width 434 height 14
click at [550, 391] on div "facial" at bounding box center [596, 387] width 434 height 14
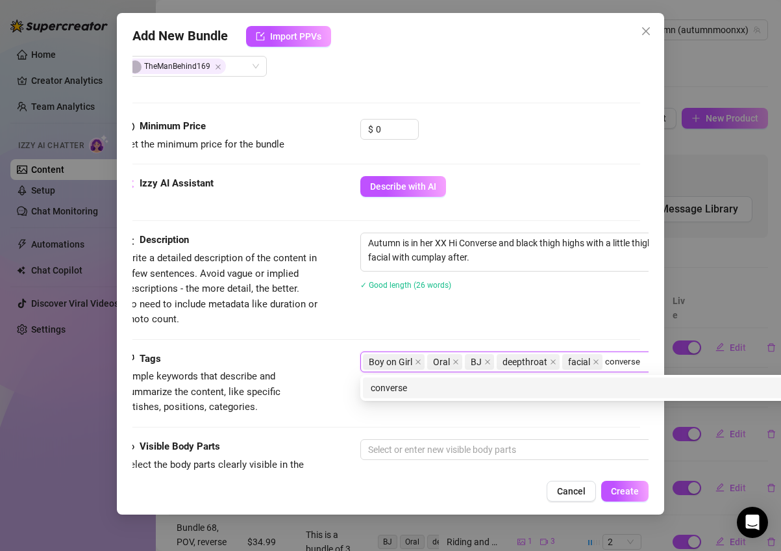
click at [447, 389] on div "converse" at bounding box center [588, 387] width 434 height 14
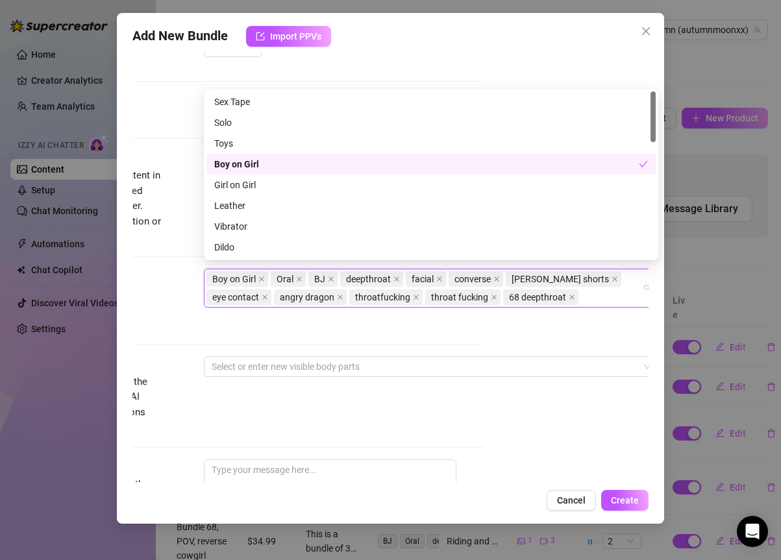
scroll to position [458, 165]
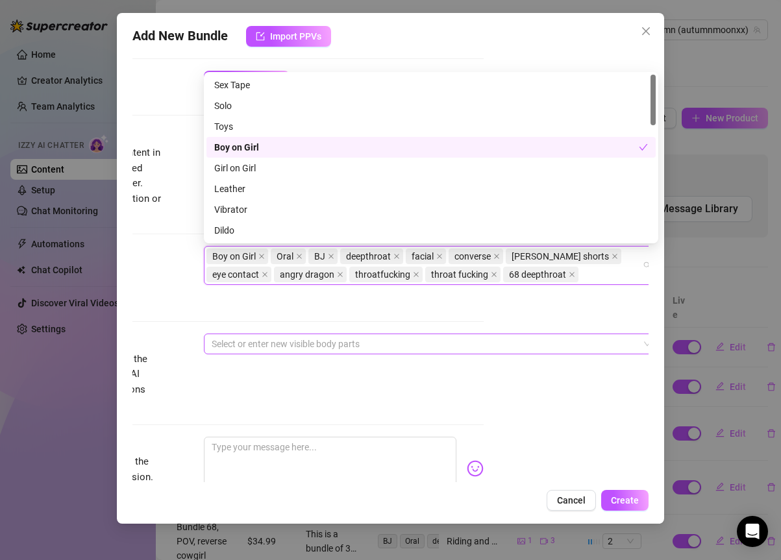
click at [453, 336] on div at bounding box center [424, 344] width 436 height 18
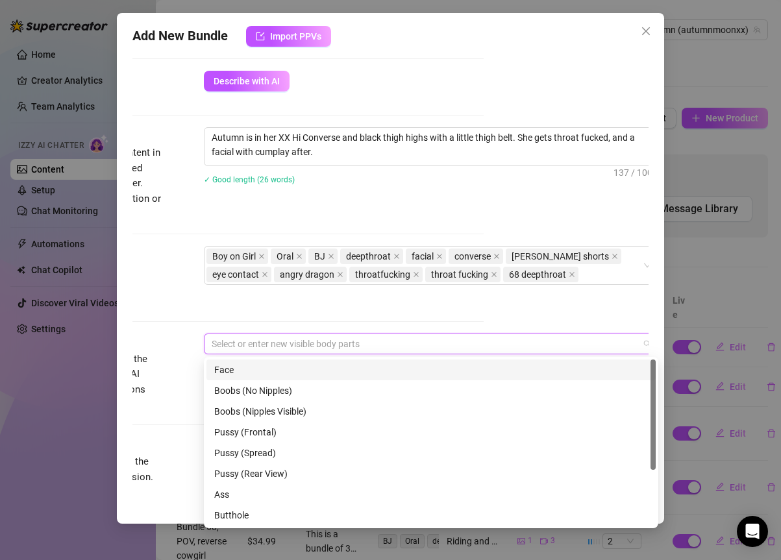
click at [449, 371] on div "Face" at bounding box center [431, 370] width 434 height 14
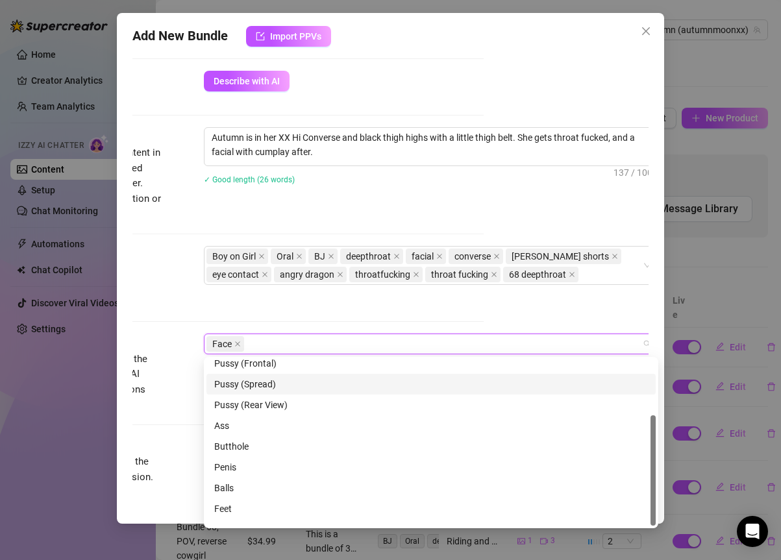
scroll to position [83, 0]
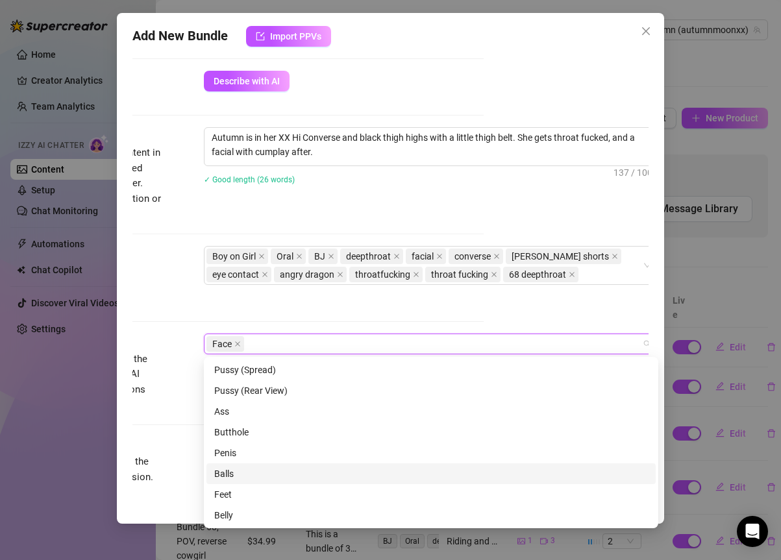
click at [412, 473] on div "Balls" at bounding box center [431, 474] width 434 height 14
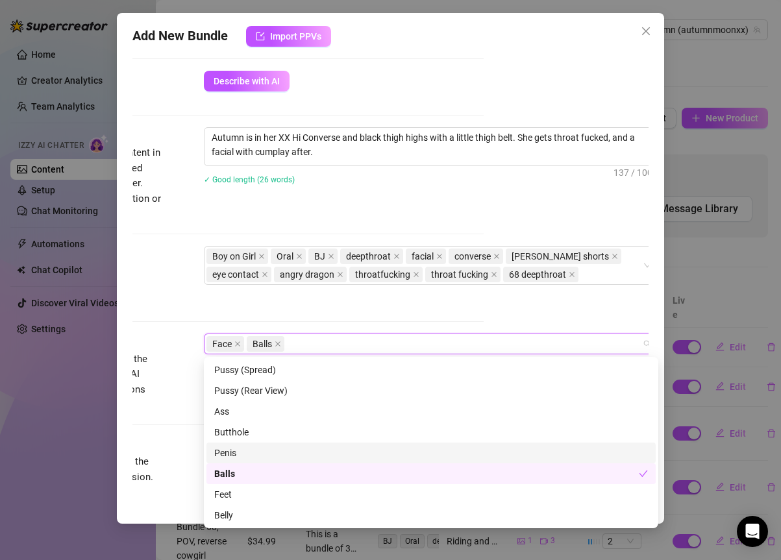
click at [411, 458] on div "Penis" at bounding box center [431, 453] width 434 height 14
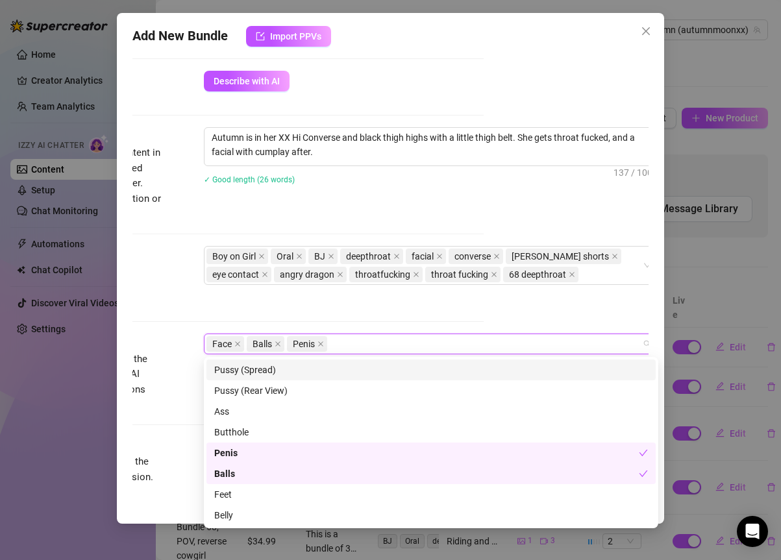
click at [445, 312] on div "Tags Simple keywords that describe and summarize the content, like specific fet…" at bounding box center [226, 290] width 516 height 88
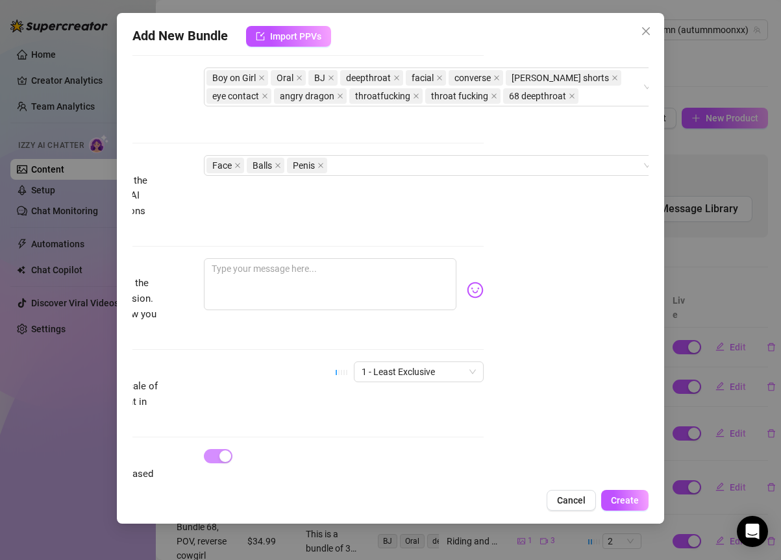
scroll to position [649, 165]
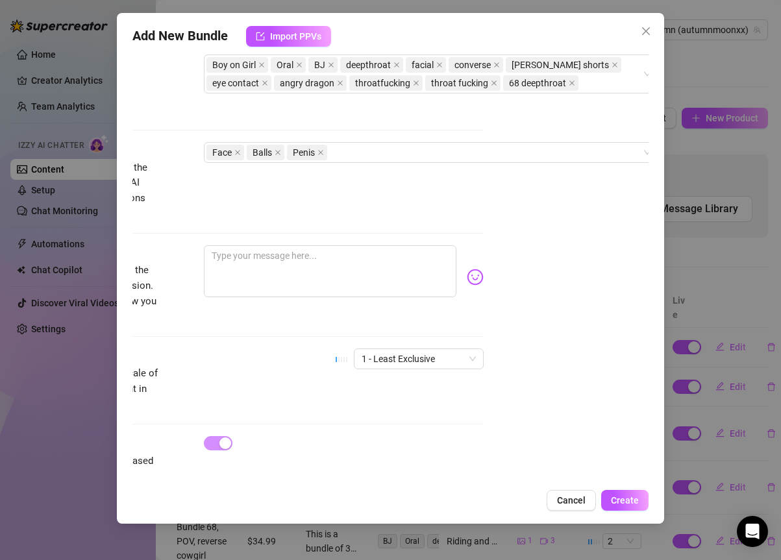
drag, startPoint x: 334, startPoint y: 389, endPoint x: 398, endPoint y: 393, distance: 64.4
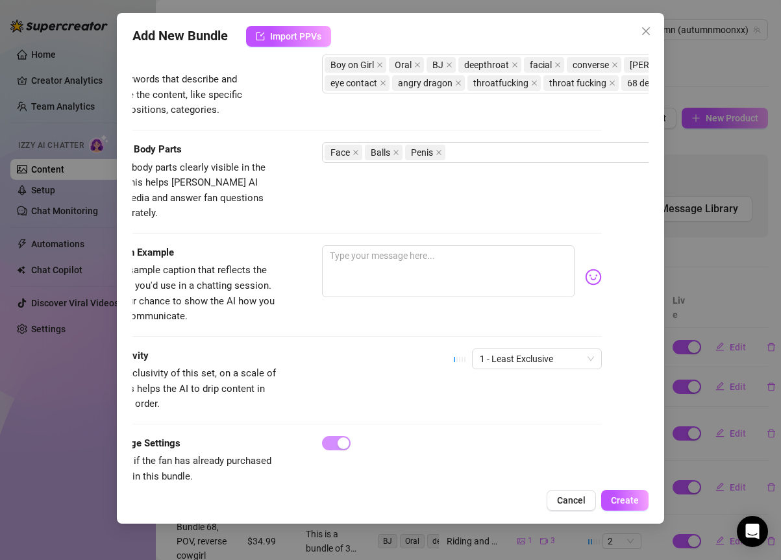
scroll to position [649, 0]
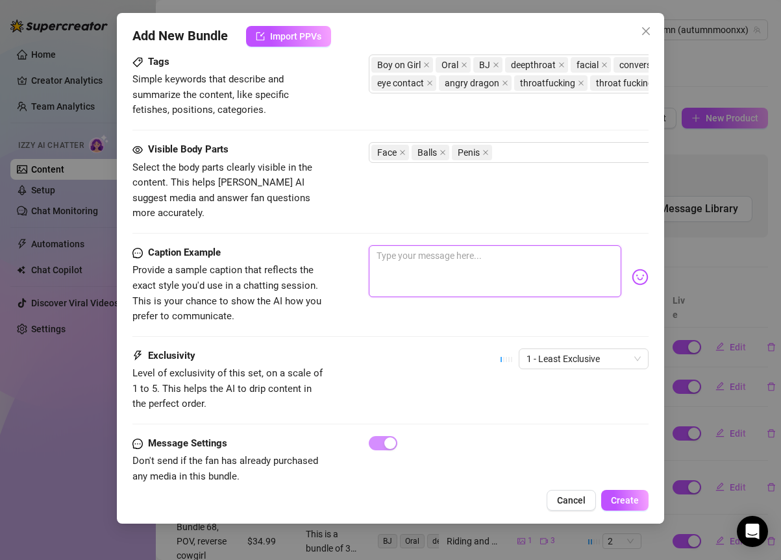
click at [440, 268] on textarea at bounding box center [495, 271] width 252 height 52
drag, startPoint x: 570, startPoint y: 267, endPoint x: 376, endPoint y: 242, distance: 195.7
click at [376, 245] on textarea "I got my throat handed to me YET AGAIN!" at bounding box center [495, 271] width 252 height 52
click at [466, 245] on textarea "DID IT AGAIN" at bounding box center [495, 271] width 252 height 52
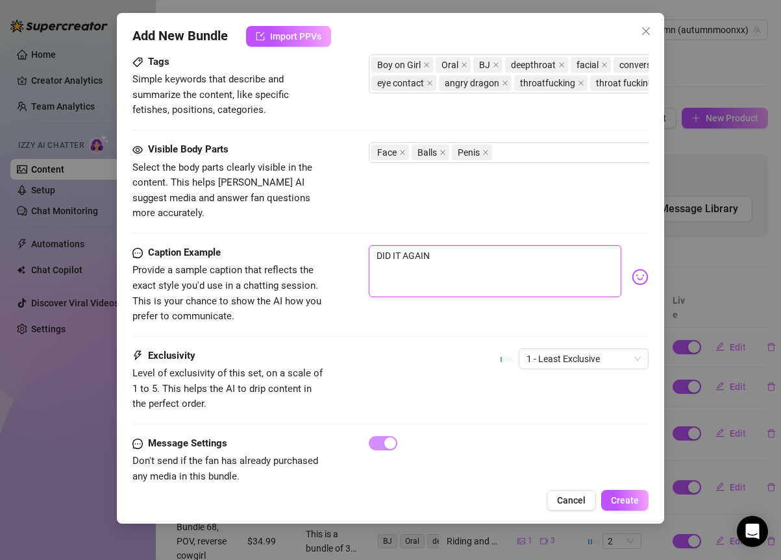
click at [458, 245] on textarea "DID IT AGAIN" at bounding box center [495, 271] width 252 height 52
drag, startPoint x: 462, startPoint y: 240, endPoint x: 338, endPoint y: 238, distance: 123.4
click at [338, 245] on div "Caption Example Provide a sample caption that reflects the exact style you'd us…" at bounding box center [390, 284] width 516 height 79
click at [424, 249] on textarea "HUGE facial💦" at bounding box center [495, 271] width 252 height 52
click at [426, 245] on textarea "HUGE facial💦" at bounding box center [495, 271] width 252 height 52
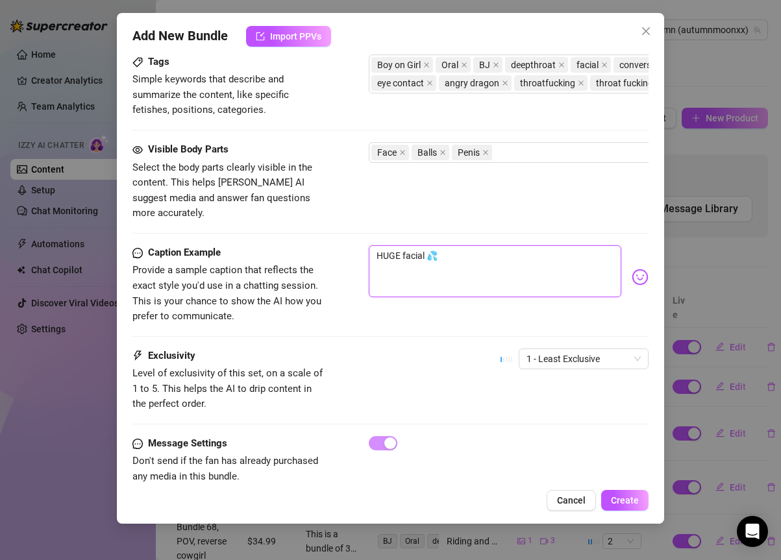
click at [467, 245] on textarea "HUGE facial 💦" at bounding box center [495, 271] width 252 height 52
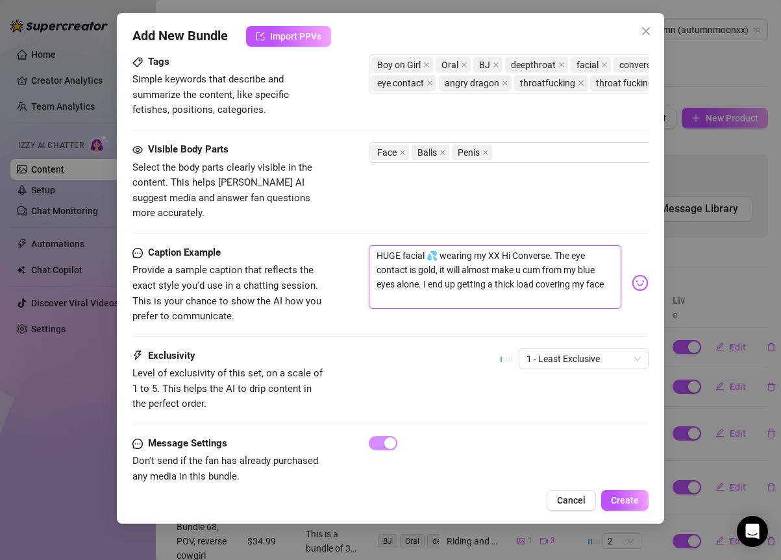
scroll to position [0, 0]
click at [551, 349] on span "1 - Least Exclusive" at bounding box center [584, 358] width 114 height 19
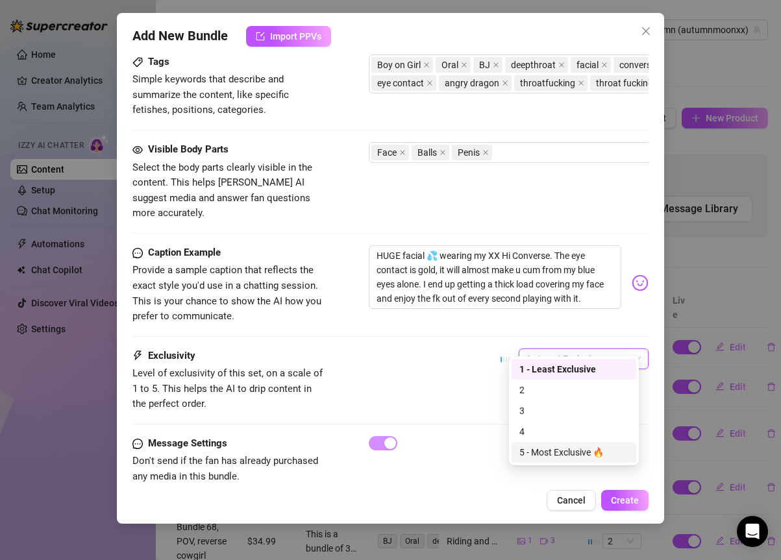
click at [564, 448] on div "5 - Most Exclusive 🔥" at bounding box center [573, 452] width 109 height 14
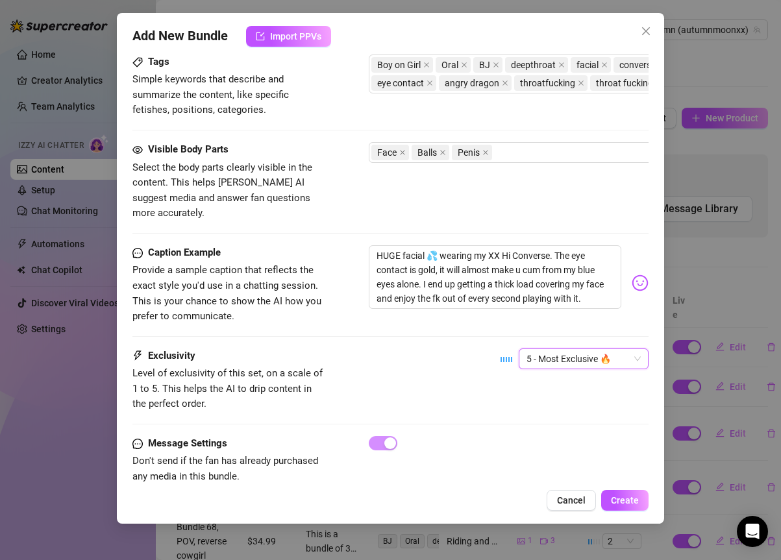
click at [463, 367] on div "Exclusivity Level of exclusivity of this set, on a scale of 1 to 5. This helps …" at bounding box center [390, 381] width 516 height 64
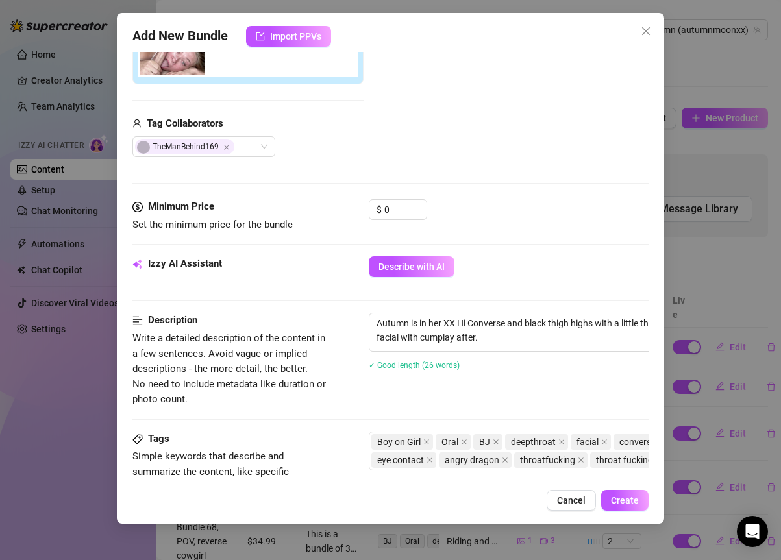
scroll to position [219, 0]
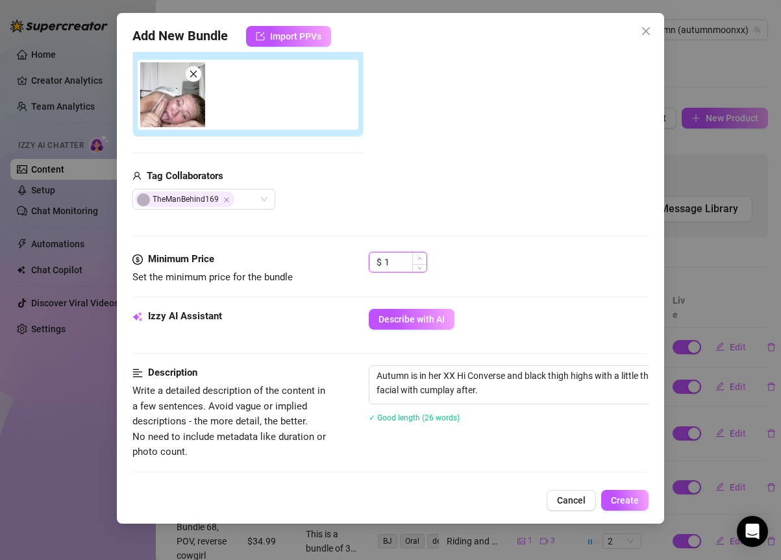
click at [418, 258] on icon "up" at bounding box center [420, 258] width 5 height 5
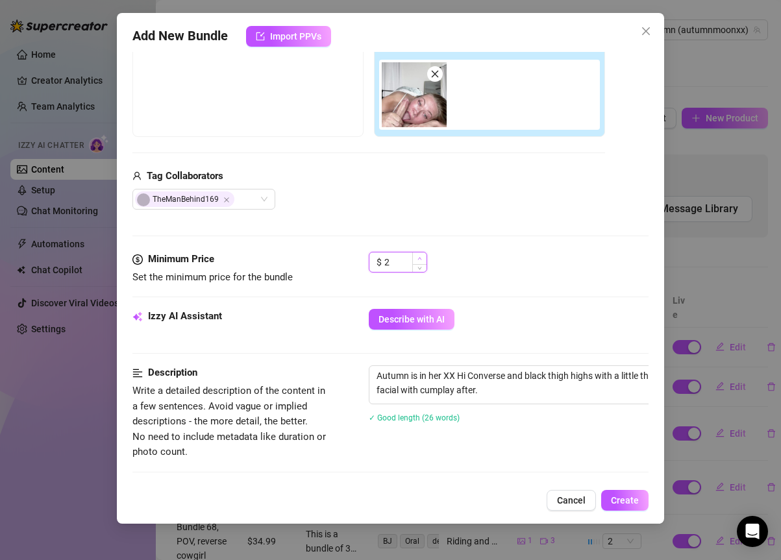
click at [418, 258] on icon "up" at bounding box center [420, 258] width 5 height 5
click at [418, 259] on icon "up" at bounding box center [420, 258] width 5 height 5
click at [418, 260] on icon "up" at bounding box center [420, 258] width 5 height 5
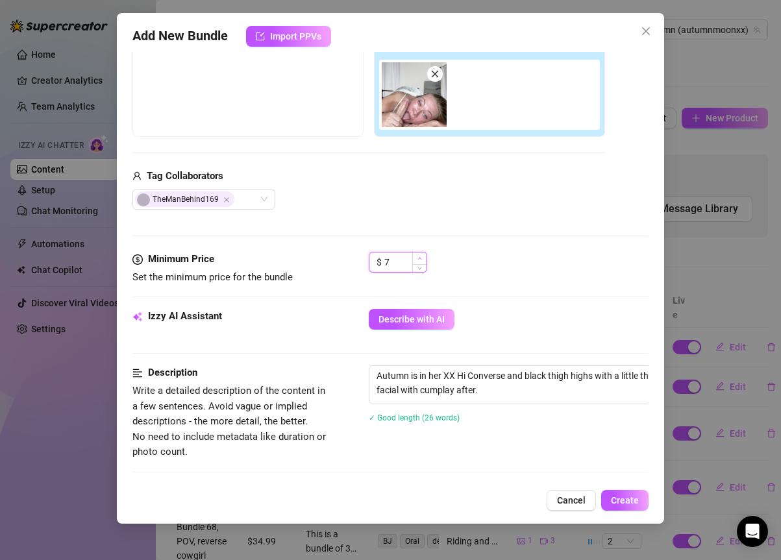
click at [418, 260] on icon "up" at bounding box center [420, 258] width 5 height 5
click at [410, 262] on input "10" at bounding box center [405, 262] width 42 height 19
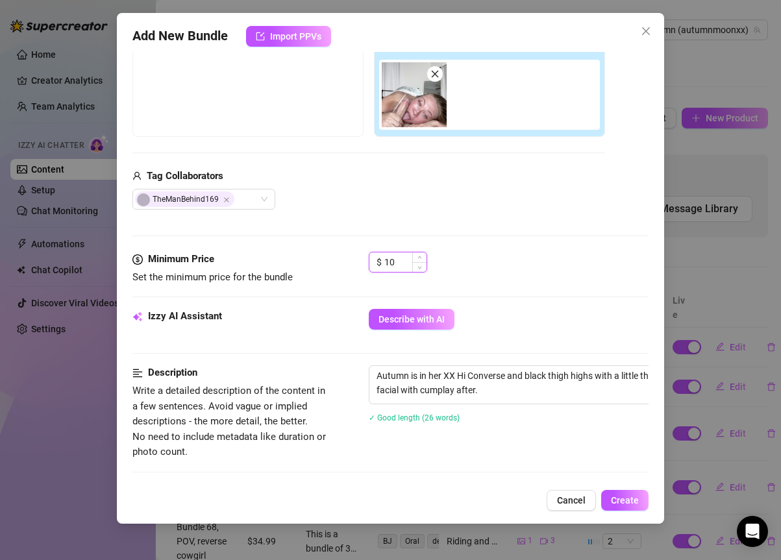
drag, startPoint x: 410, startPoint y: 262, endPoint x: 377, endPoint y: 255, distance: 33.1
click at [380, 262] on div "$ 10" at bounding box center [398, 262] width 58 height 21
click at [512, 278] on div "$ 24.99" at bounding box center [508, 268] width 279 height 32
click at [528, 384] on textarea "Autumn is in her XX Hi Converse and black thigh highs with a little thigh belt.…" at bounding box center [595, 383] width 453 height 34
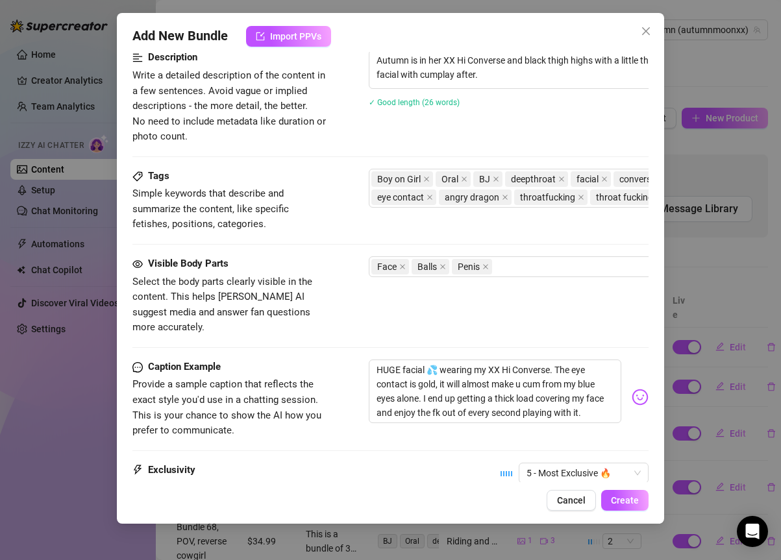
scroll to position [534, 0]
drag, startPoint x: 516, startPoint y: 121, endPoint x: 435, endPoint y: 140, distance: 83.3
click at [517, 78] on textarea "Autumn is in her XX Hi Converse and black thigh highs with a little thigh belt.…" at bounding box center [595, 68] width 453 height 34
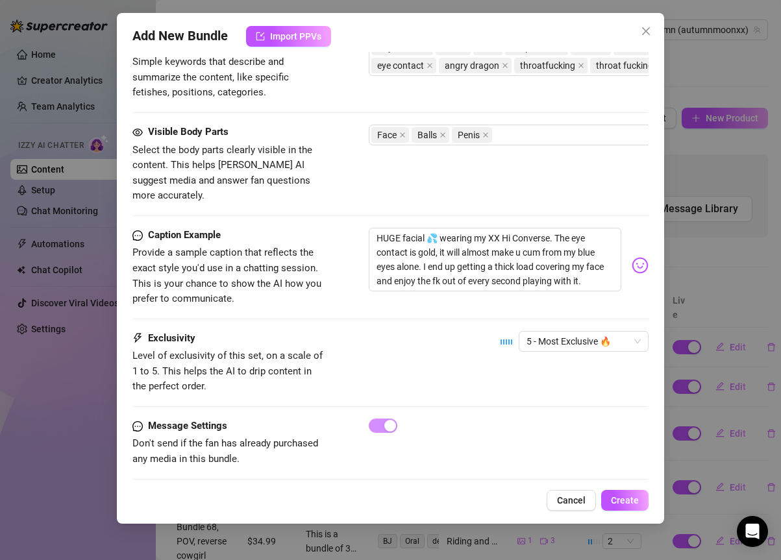
scroll to position [670, 0]
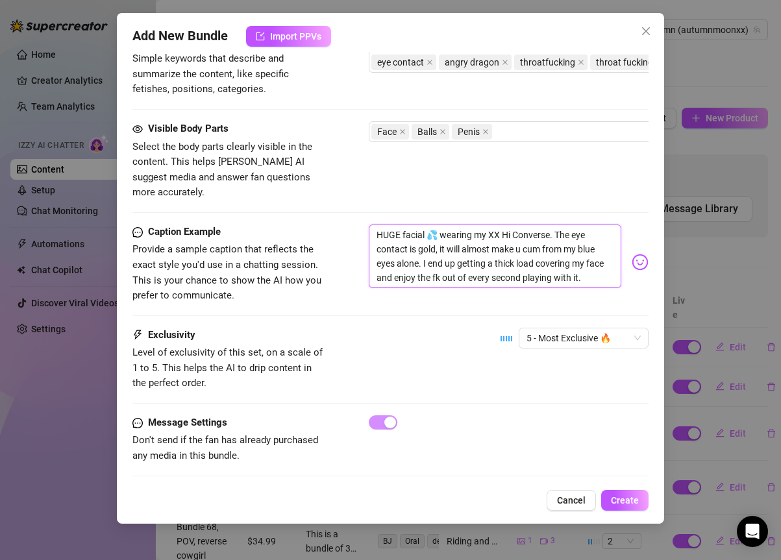
click at [573, 245] on textarea "HUGE facial 💦 wearing my XX Hi Converse. The eye contact is gold, it will almos…" at bounding box center [495, 257] width 252 height 64
click at [603, 267] on textarea "HUGE facial 💦 wearing my XX Hi Converse. The eye contact is gold, it will almos…" at bounding box center [495, 257] width 252 height 64
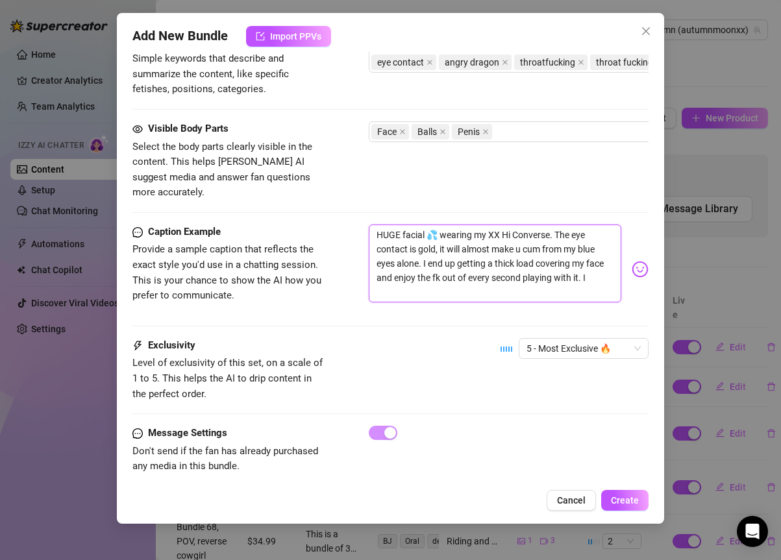
scroll to position [0, 0]
click at [473, 281] on textarea "HUGE facial 💦 wearing my XX Hi Converse. The eye contact is gold, it will almos…" at bounding box center [495, 264] width 252 height 78
click at [472, 279] on textarea "HUGE facial 💦 wearing my XX Hi Converse. The eye contact is gold, it will almos…" at bounding box center [495, 264] width 252 height 78
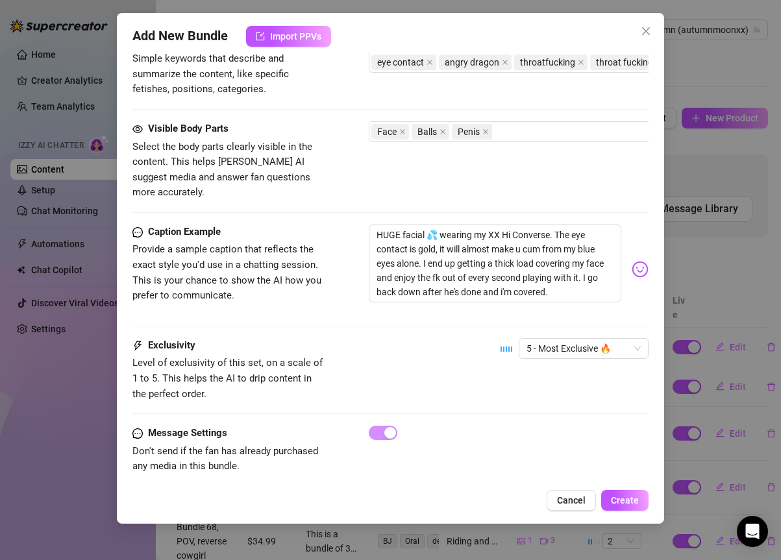
click at [455, 338] on div "Exclusivity Level of exclusivity of this set, on a scale of 1 to 5. This helps …" at bounding box center [390, 370] width 516 height 64
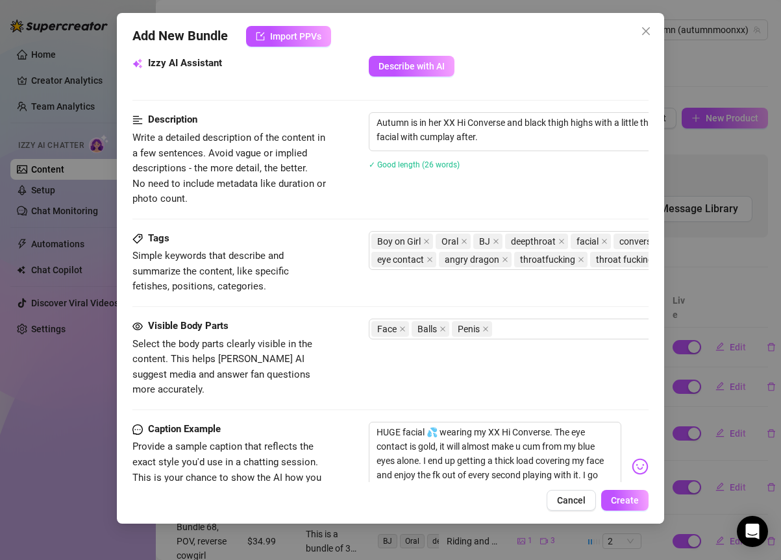
scroll to position [273, 0]
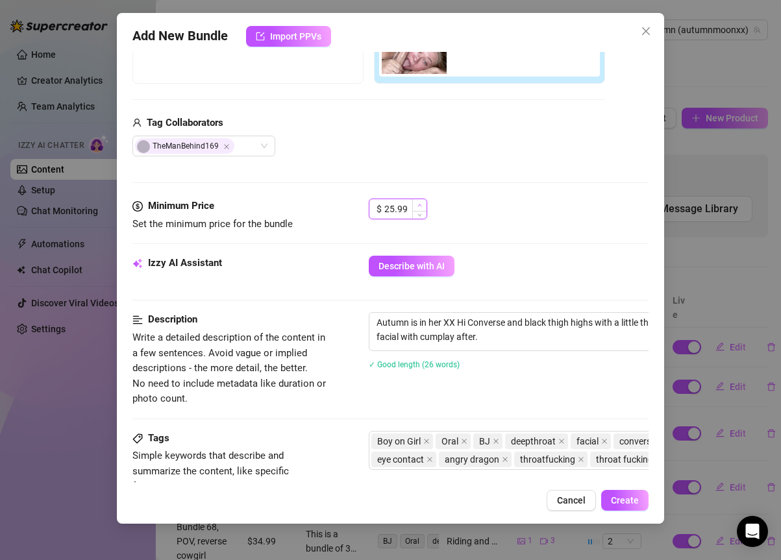
click at [418, 205] on icon "up" at bounding box center [420, 205] width 5 height 5
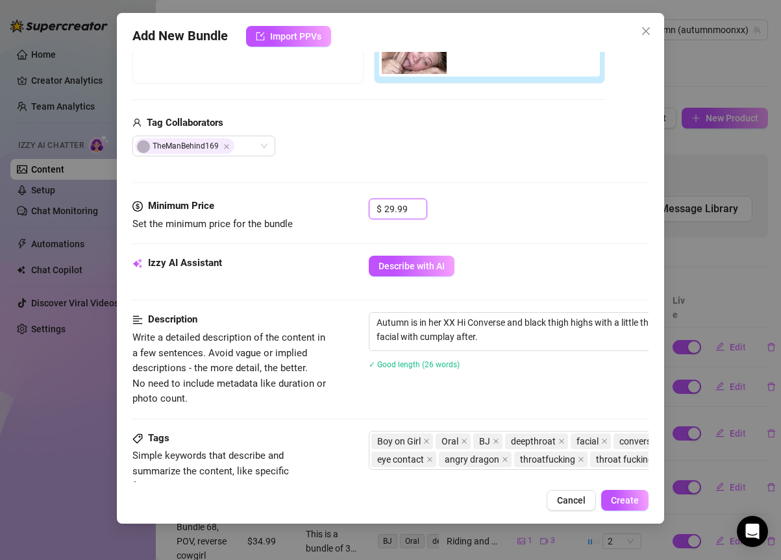
scroll to position [680, 0]
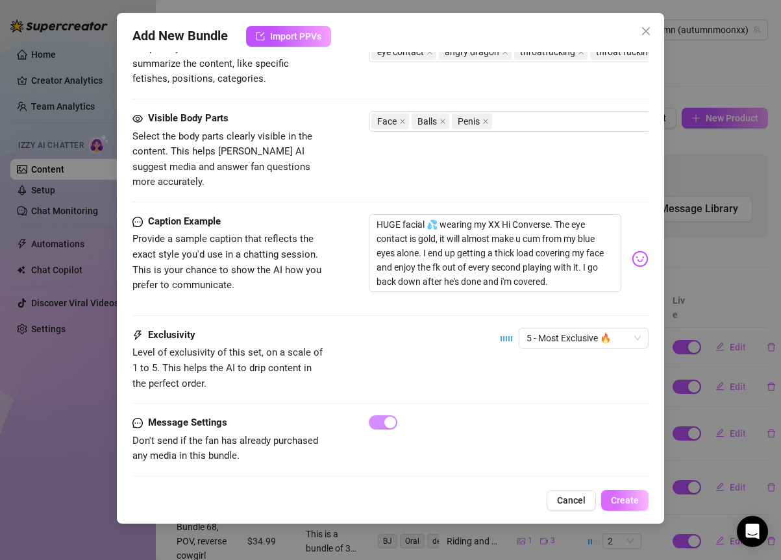
click at [619, 502] on span "Create" at bounding box center [625, 500] width 28 height 10
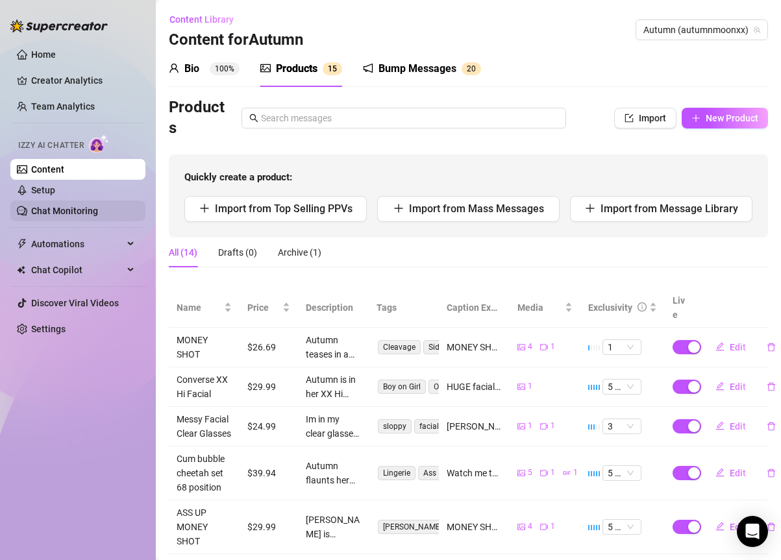
click at [86, 206] on link "Chat Monitoring" at bounding box center [64, 211] width 67 height 10
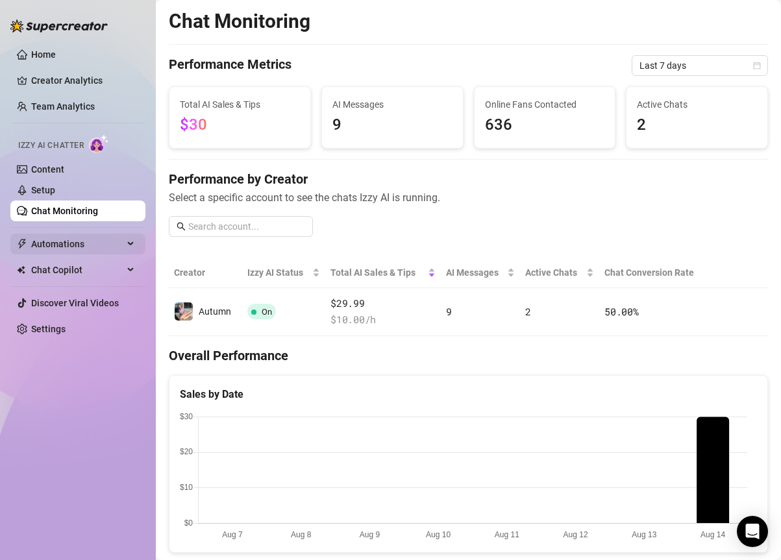
click at [92, 242] on span "Automations" at bounding box center [77, 244] width 92 height 21
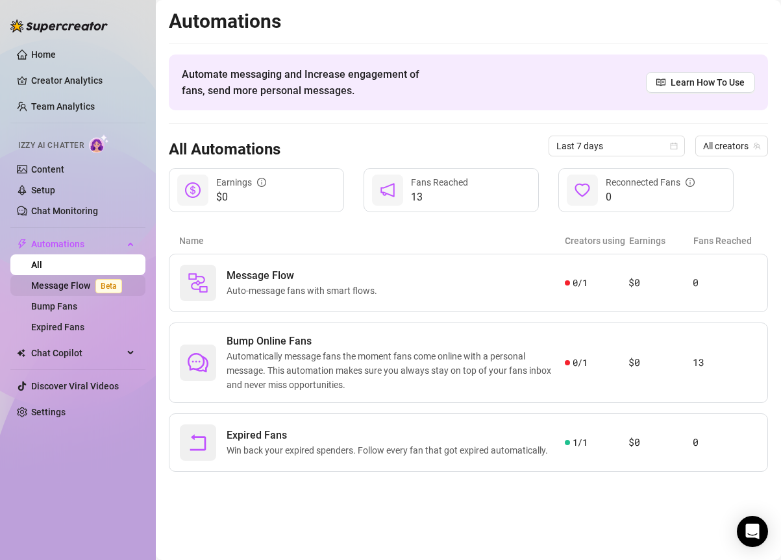
click at [89, 289] on link "Message Flow Beta" at bounding box center [79, 285] width 96 height 10
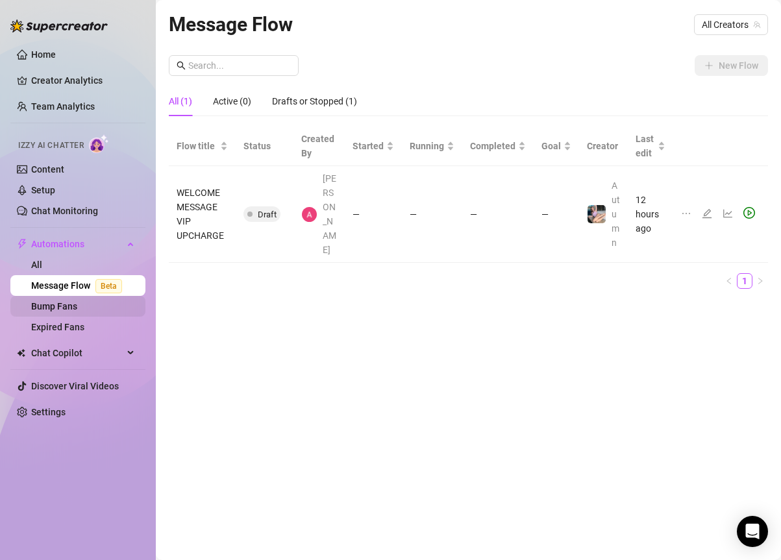
click at [77, 309] on link "Bump Fans" at bounding box center [54, 306] width 46 height 10
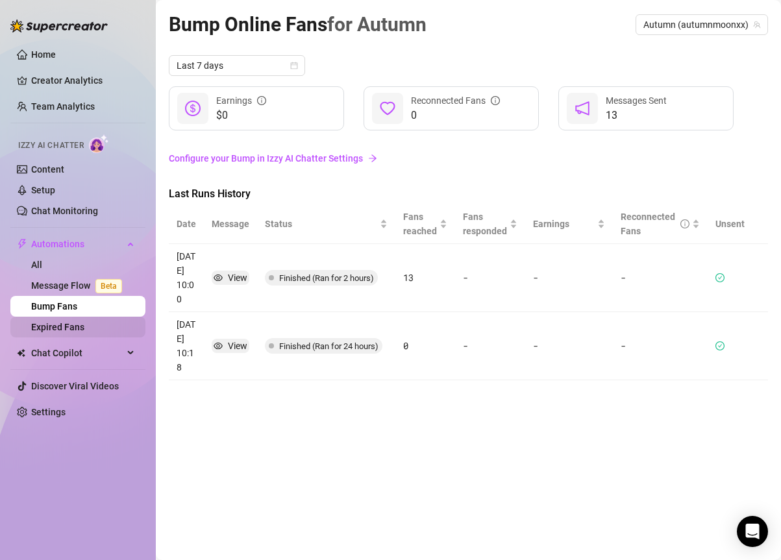
click at [81, 332] on link "Expired Fans" at bounding box center [57, 327] width 53 height 10
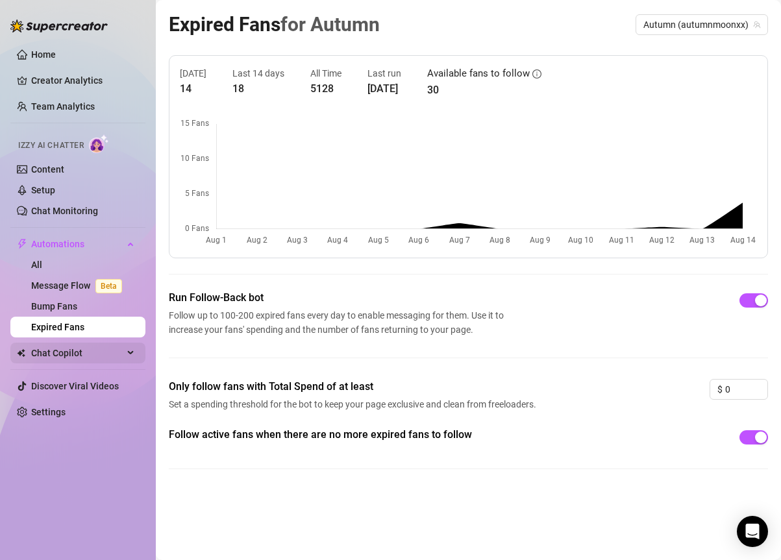
click at [76, 355] on span "Chat Copilot" at bounding box center [77, 353] width 92 height 21
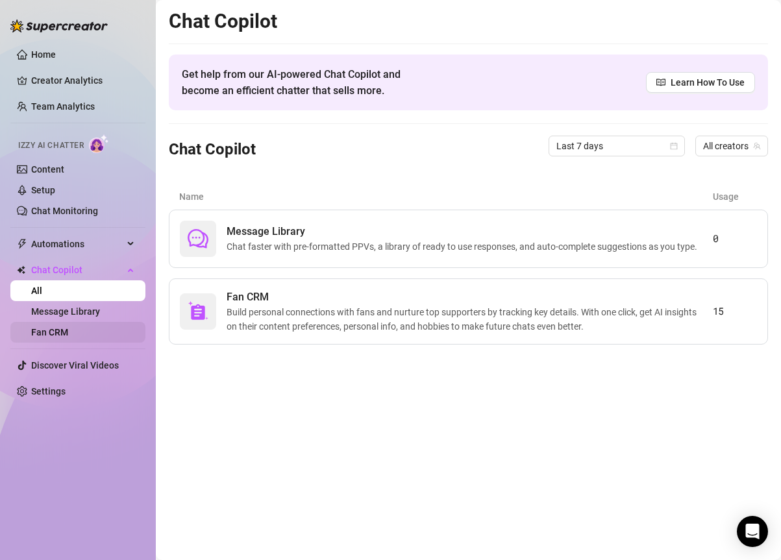
click at [68, 328] on link "Fan CRM" at bounding box center [49, 332] width 37 height 10
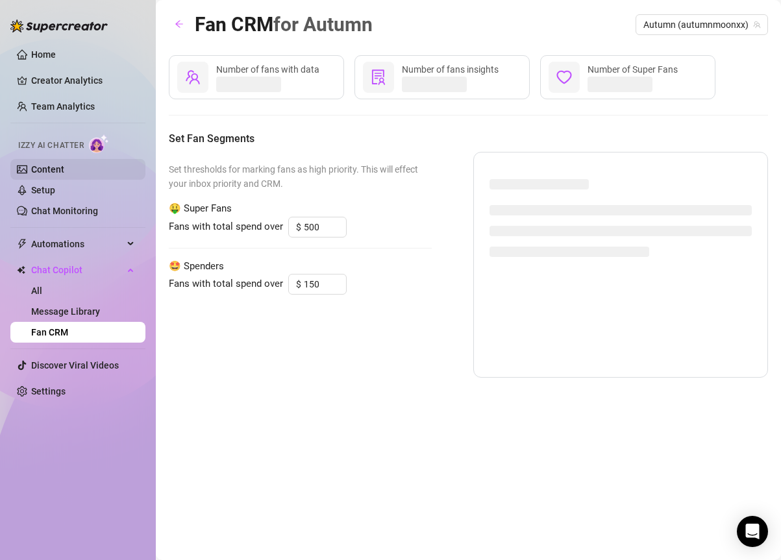
click at [58, 168] on link "Content" at bounding box center [47, 169] width 33 height 10
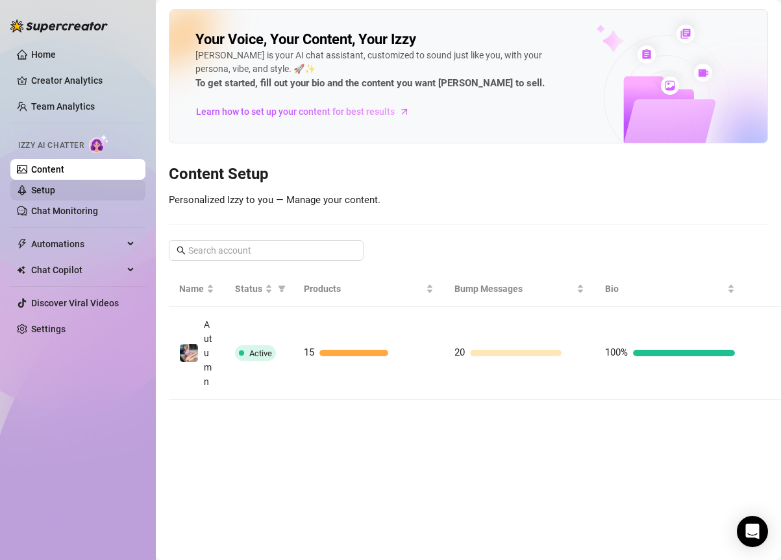
click at [55, 193] on link "Setup" at bounding box center [43, 190] width 24 height 10
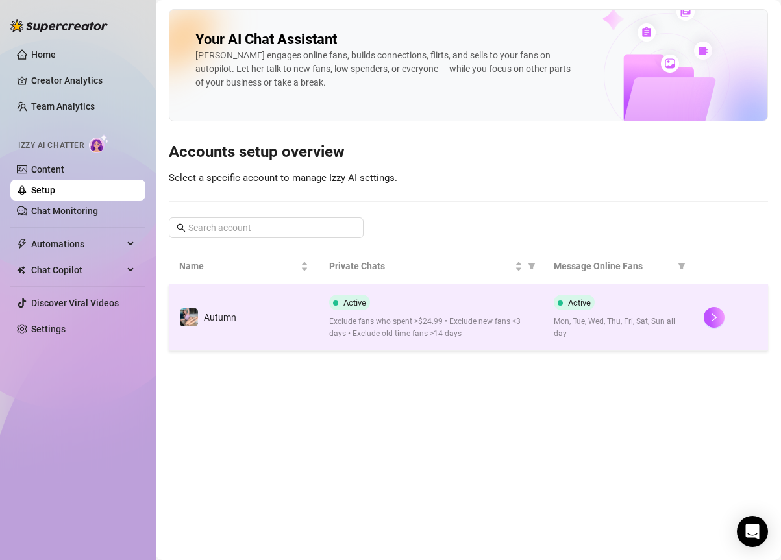
click at [723, 301] on td at bounding box center [730, 317] width 75 height 67
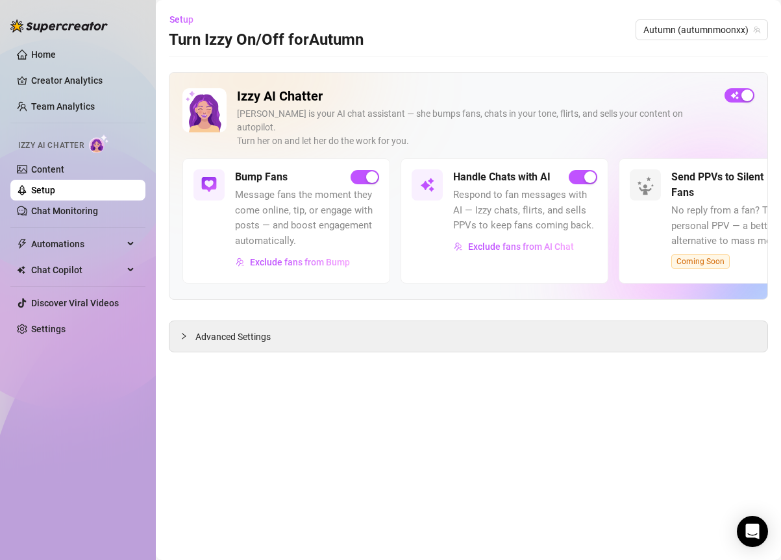
click at [592, 171] on div "Handle Chats with AI" at bounding box center [525, 177] width 144 height 16
click at [588, 171] on div "button" at bounding box center [590, 177] width 12 height 12
click at [373, 171] on div "button" at bounding box center [372, 177] width 12 height 12
